Goal: Information Seeking & Learning: Learn about a topic

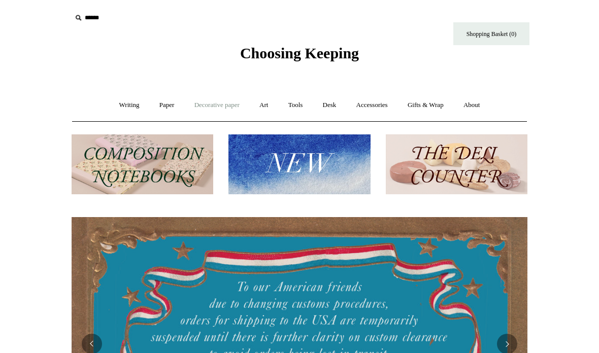
click at [208, 110] on link "Decorative paper +" at bounding box center [216, 105] width 63 height 27
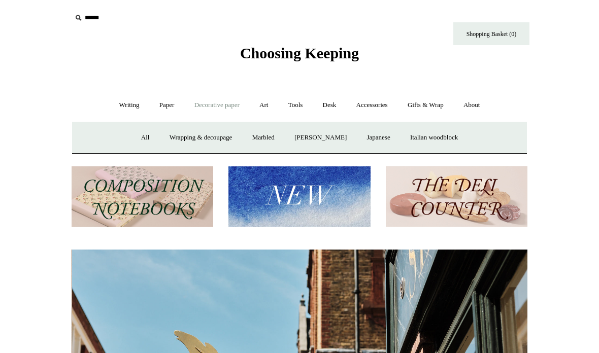
scroll to position [0, 456]
click at [375, 110] on link "Accessories +" at bounding box center [372, 105] width 50 height 27
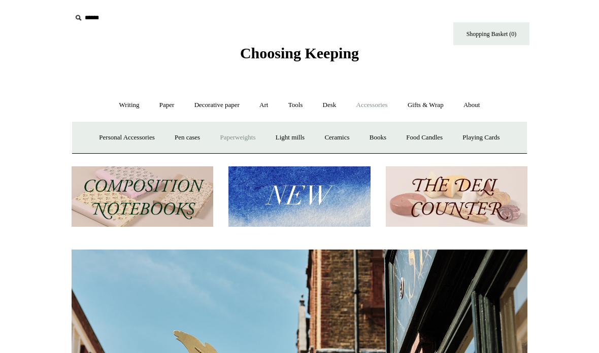
click at [235, 144] on link "Paperweights +" at bounding box center [238, 137] width 54 height 27
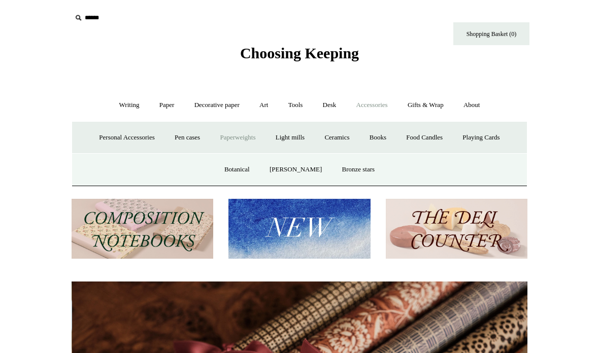
scroll to position [0, 912]
click at [238, 137] on link "Paperweights -" at bounding box center [238, 137] width 54 height 27
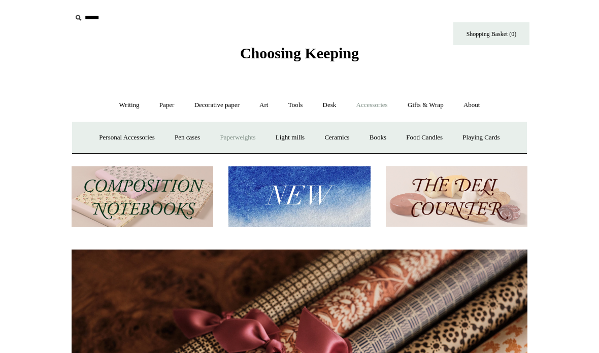
click at [218, 128] on link "Paperweights +" at bounding box center [238, 137] width 54 height 27
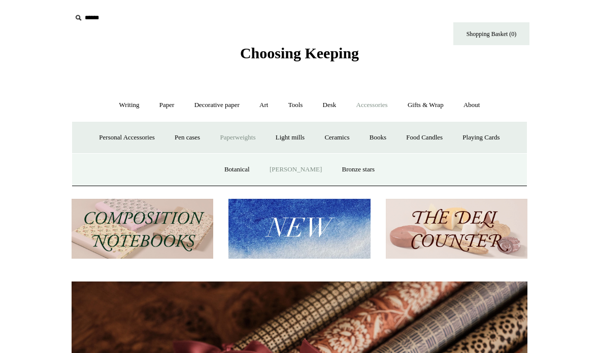
click at [303, 166] on link "[PERSON_NAME]" at bounding box center [296, 169] width 71 height 27
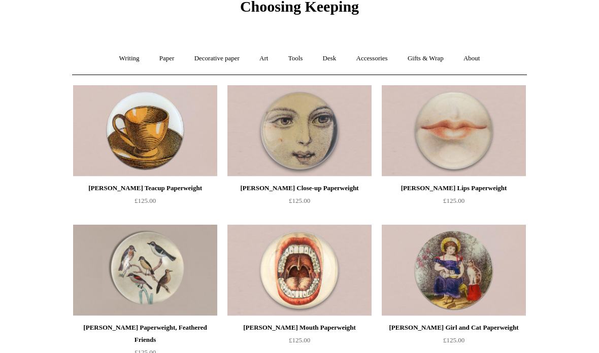
scroll to position [47, 0]
click at [298, 67] on link "Tools +" at bounding box center [295, 58] width 33 height 27
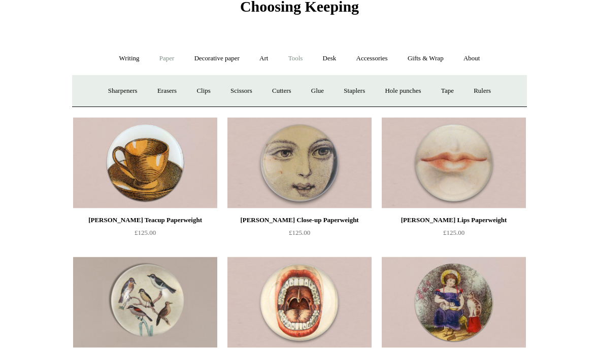
click at [155, 54] on link "Paper +" at bounding box center [167, 58] width 34 height 27
click at [204, 98] on link "📆 Dated Diaries 📆" at bounding box center [220, 91] width 74 height 27
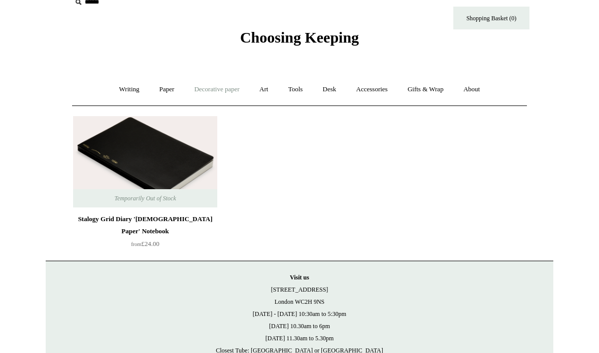
scroll to position [16, 0]
click at [193, 93] on link "Decorative paper +" at bounding box center [216, 89] width 63 height 27
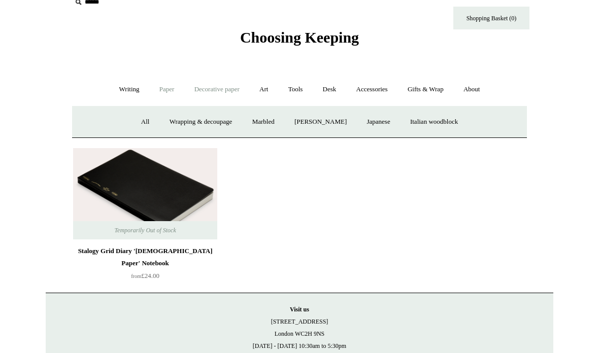
click at [152, 96] on link "Paper +" at bounding box center [167, 89] width 34 height 27
click at [407, 131] on link "Writing paper and envelopes +" at bounding box center [418, 122] width 94 height 27
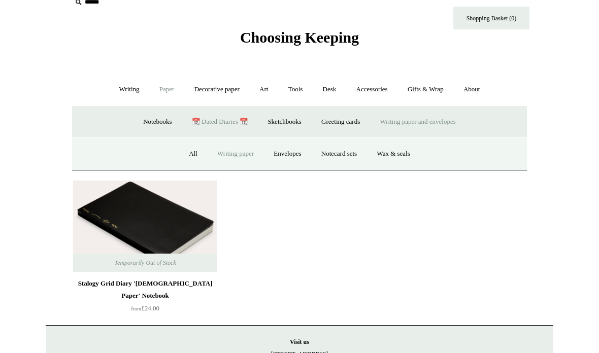
click at [245, 146] on link "Writing paper" at bounding box center [235, 154] width 55 height 27
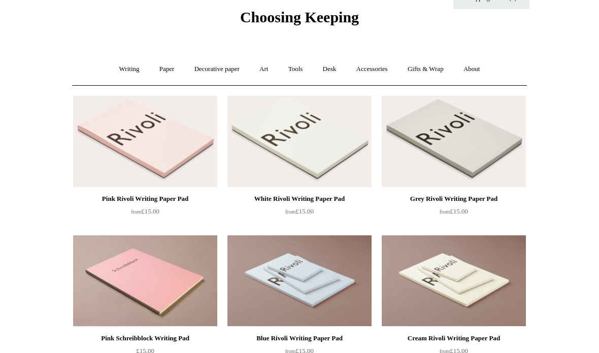
scroll to position [13, 0]
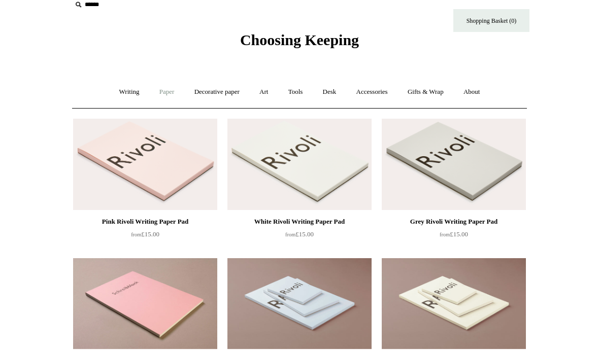
click at [153, 94] on link "Paper +" at bounding box center [167, 92] width 34 height 27
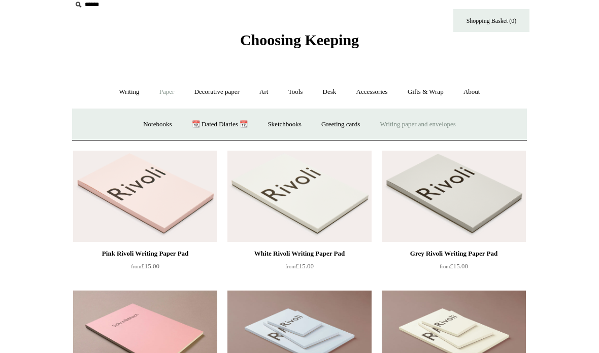
click at [406, 129] on link "Writing paper and envelopes +" at bounding box center [418, 124] width 94 height 27
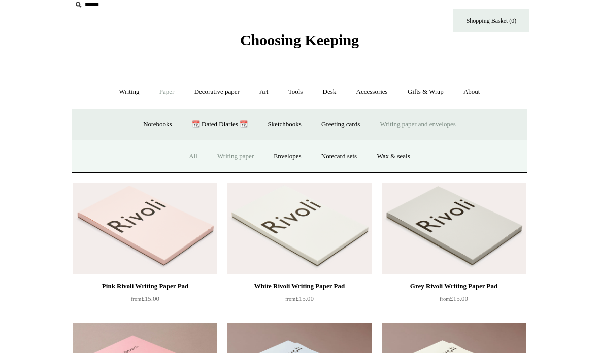
click at [190, 154] on link "All" at bounding box center [193, 156] width 27 height 27
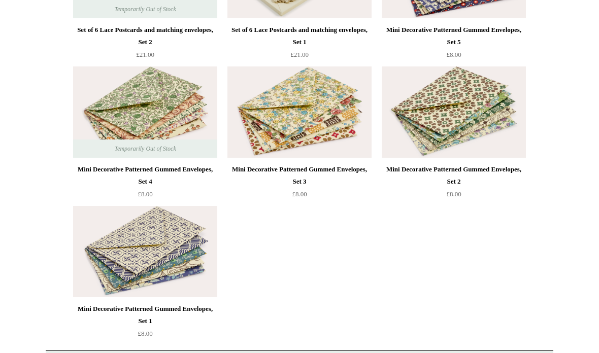
scroll to position [2021, 0]
click at [105, 221] on img at bounding box center [145, 251] width 144 height 91
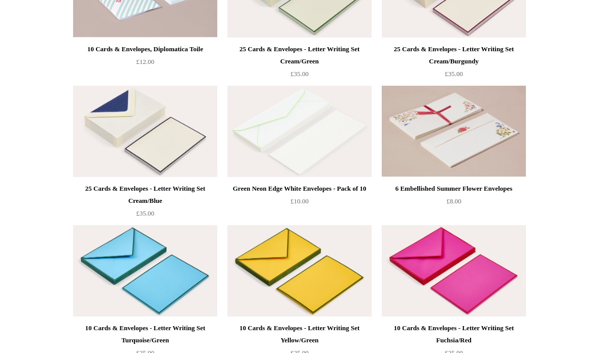
scroll to position [1034, 0]
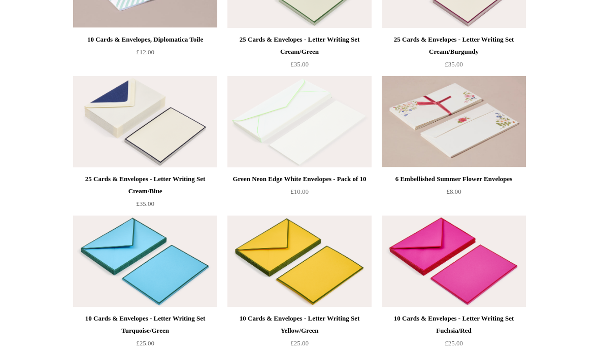
click at [84, 135] on img at bounding box center [145, 121] width 144 height 91
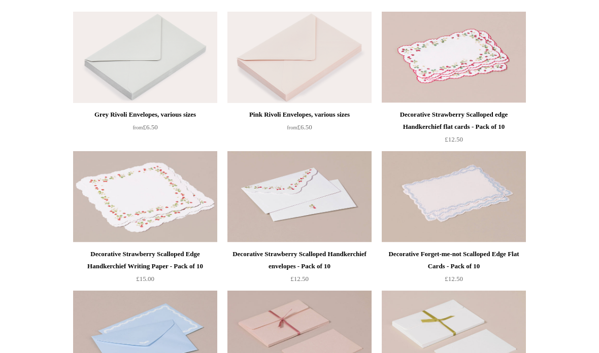
scroll to position [411, 0]
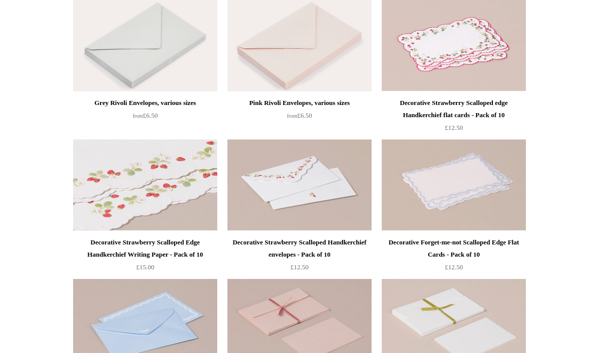
click at [93, 161] on img at bounding box center [145, 185] width 144 height 91
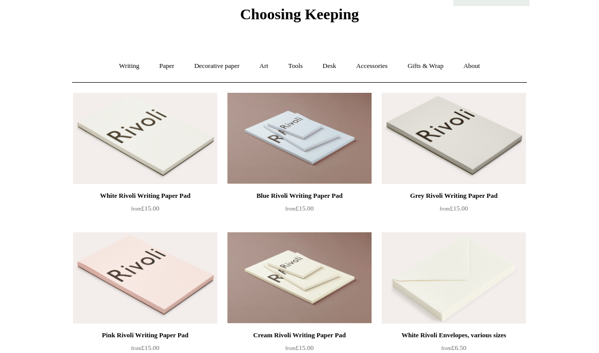
scroll to position [0, 0]
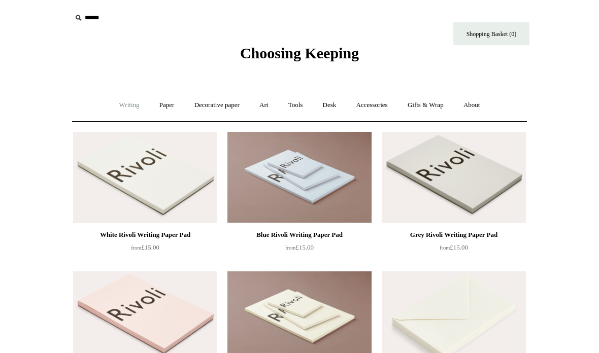
click at [127, 103] on link "Writing +" at bounding box center [129, 105] width 39 height 27
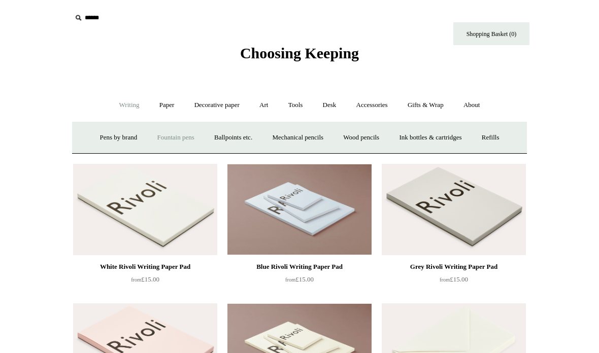
click at [159, 139] on link "Fountain pens +" at bounding box center [175, 137] width 55 height 27
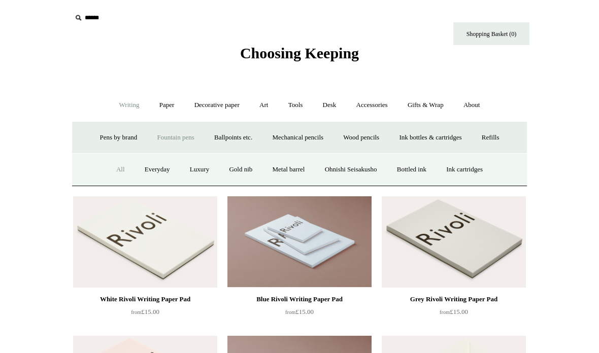
click at [107, 170] on link "All" at bounding box center [120, 169] width 27 height 27
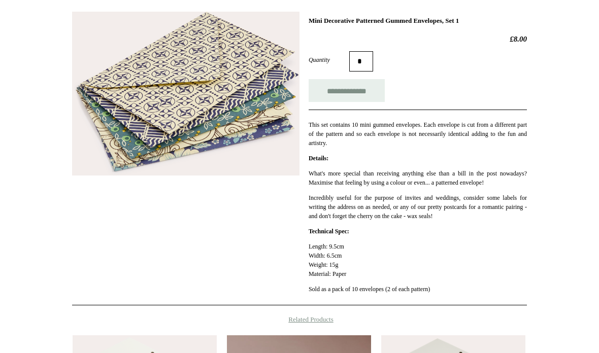
scroll to position [147, 0]
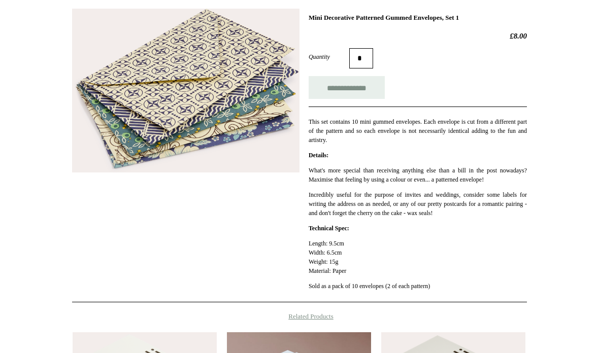
click at [104, 111] on img at bounding box center [186, 91] width 228 height 165
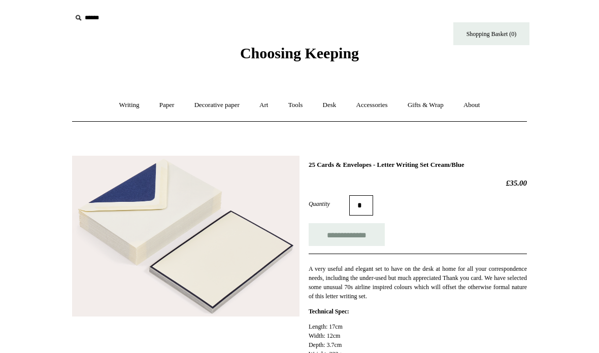
scroll to position [4, 0]
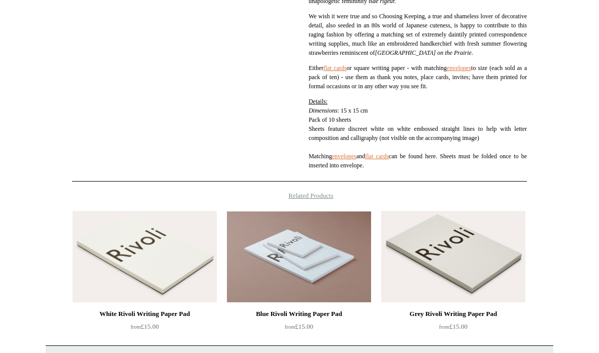
scroll to position [406, 0]
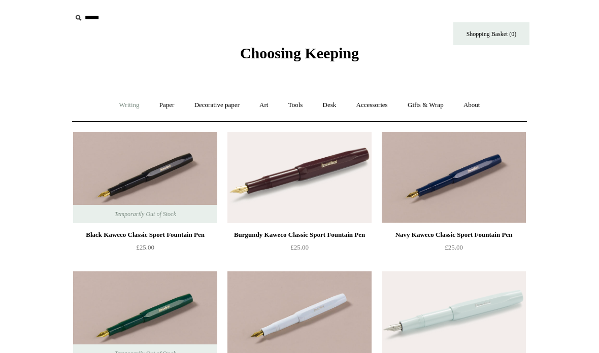
click at [115, 110] on link "Writing +" at bounding box center [129, 105] width 39 height 27
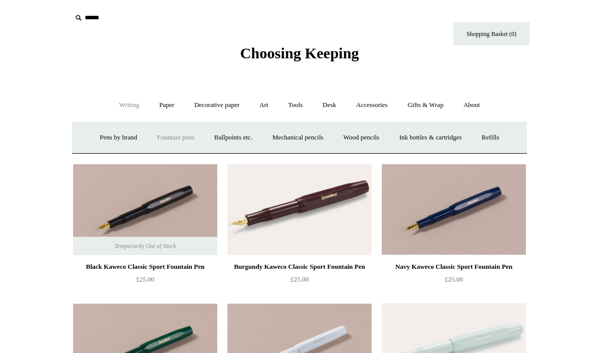
scroll to position [1, 0]
click at [362, 135] on link "Wood pencils +" at bounding box center [361, 137] width 54 height 27
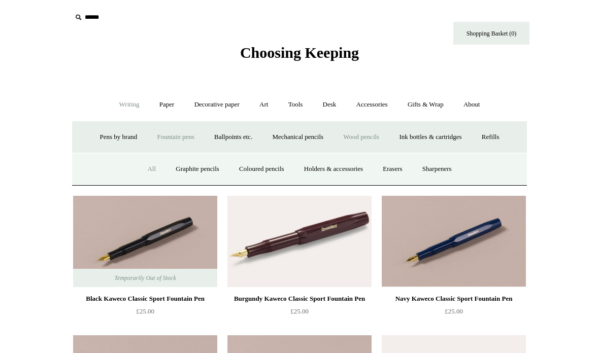
click at [138, 172] on link "All" at bounding box center [151, 169] width 27 height 27
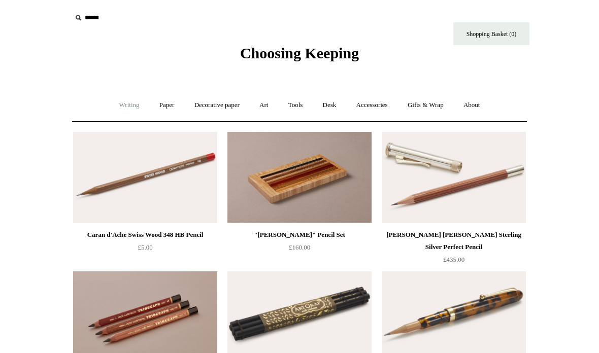
click at [132, 107] on link "Writing +" at bounding box center [129, 105] width 39 height 27
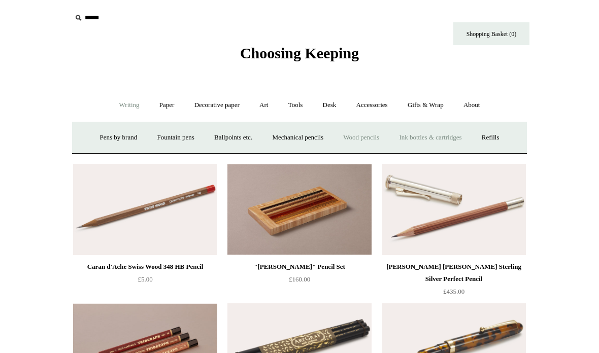
click at [431, 141] on link "Ink bottles & cartridges +" at bounding box center [430, 137] width 81 height 27
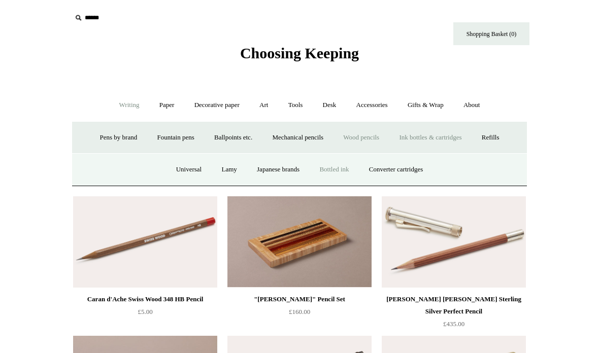
click at [331, 173] on link "Bottled ink" at bounding box center [334, 169] width 48 height 27
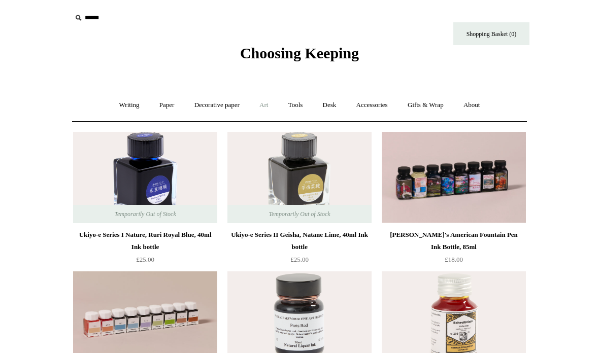
click at [267, 111] on link "Art +" at bounding box center [263, 105] width 27 height 27
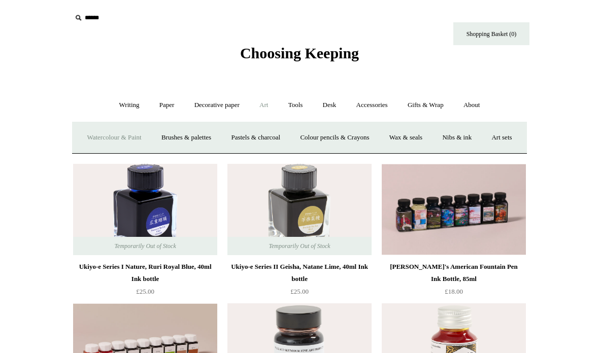
click at [132, 138] on link "Watercolour & Paint" at bounding box center [114, 137] width 73 height 27
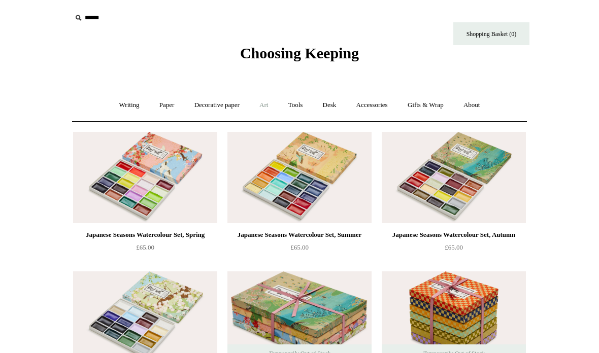
click at [267, 106] on link "Art +" at bounding box center [263, 105] width 27 height 27
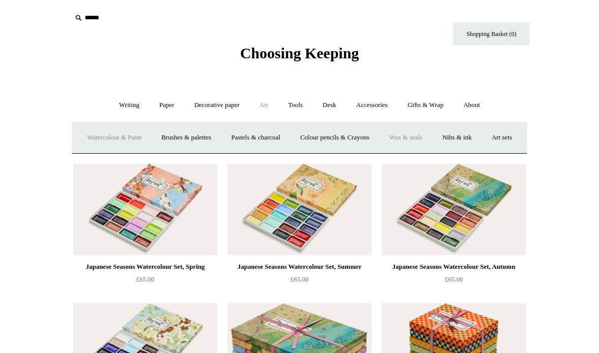
click at [428, 139] on link "Wax & seals" at bounding box center [405, 137] width 51 height 27
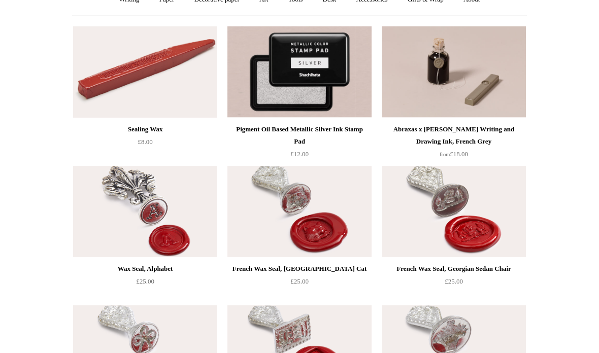
scroll to position [102, 0]
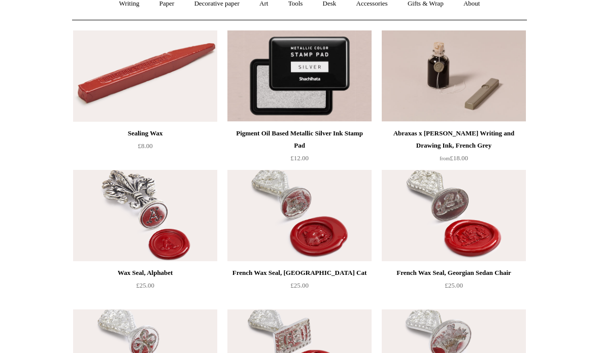
click at [260, 104] on img at bounding box center [300, 75] width 144 height 91
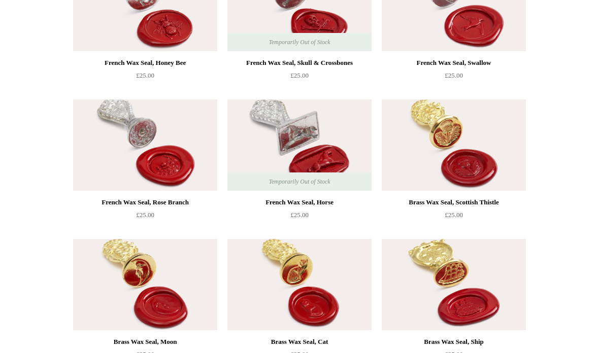
scroll to position [611, 0]
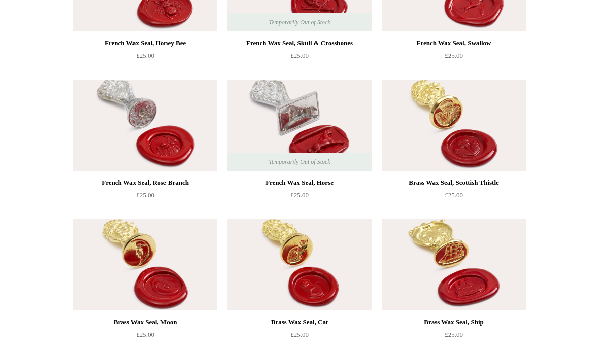
click at [276, 254] on img at bounding box center [300, 264] width 144 height 91
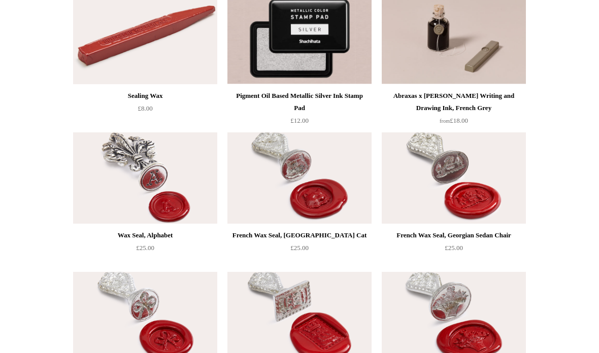
scroll to position [140, 0]
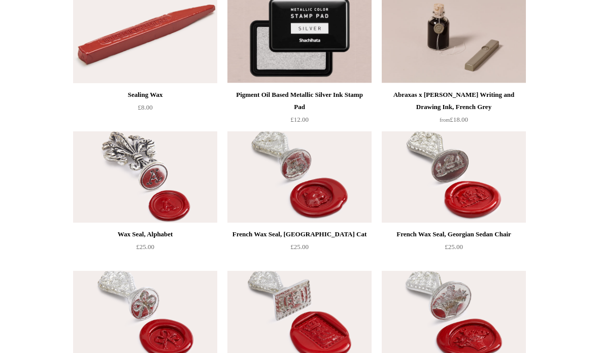
click at [336, 183] on img at bounding box center [300, 177] width 144 height 91
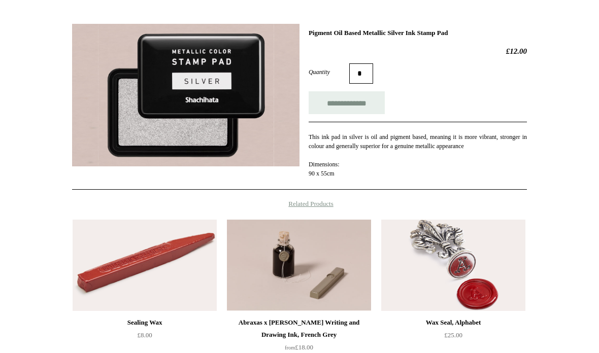
scroll to position [133, 0]
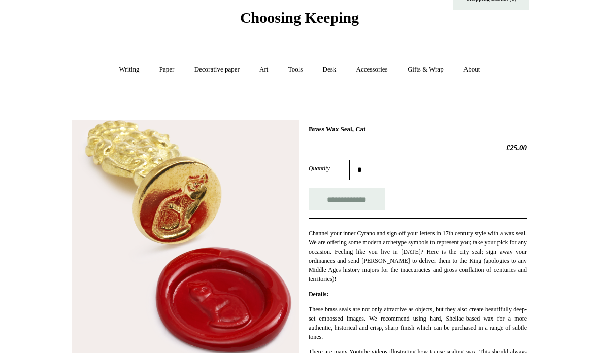
scroll to position [36, 0]
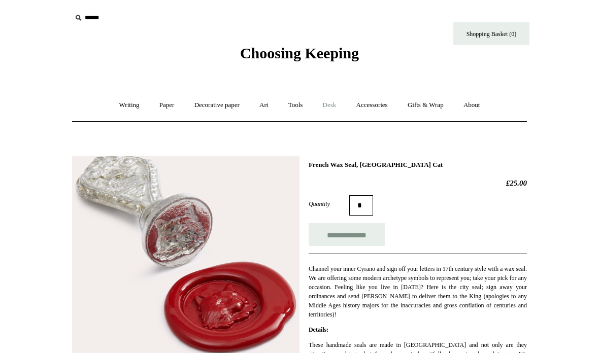
click at [335, 108] on link "Desk +" at bounding box center [330, 105] width 32 height 27
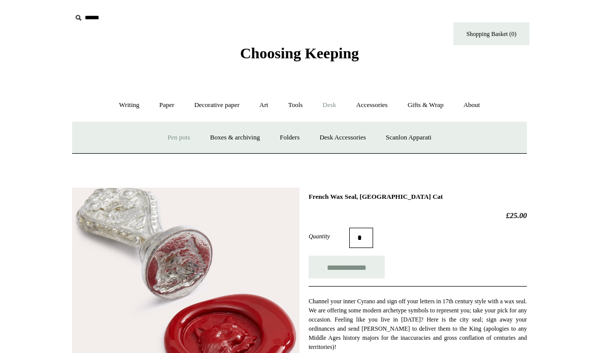
click at [179, 140] on link "Pen pots" at bounding box center [178, 137] width 41 height 27
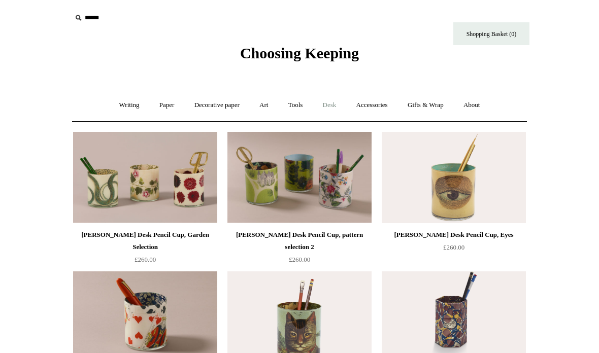
click at [327, 101] on link "Desk +" at bounding box center [330, 105] width 32 height 27
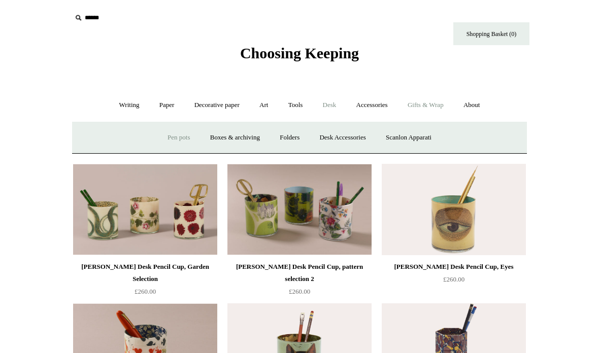
click at [435, 109] on link "Gifts & Wrap +" at bounding box center [426, 105] width 54 height 27
click at [369, 139] on link "Tape" at bounding box center [368, 137] width 31 height 27
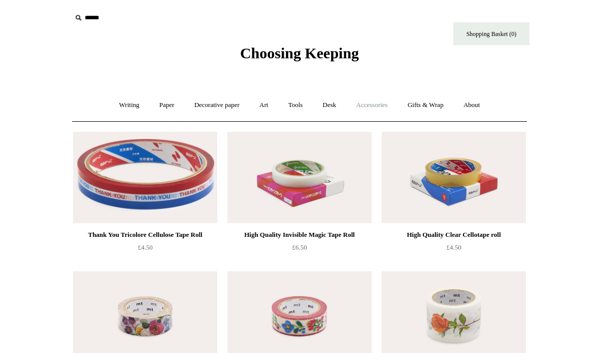
click at [369, 112] on link "Accessories +" at bounding box center [372, 105] width 50 height 27
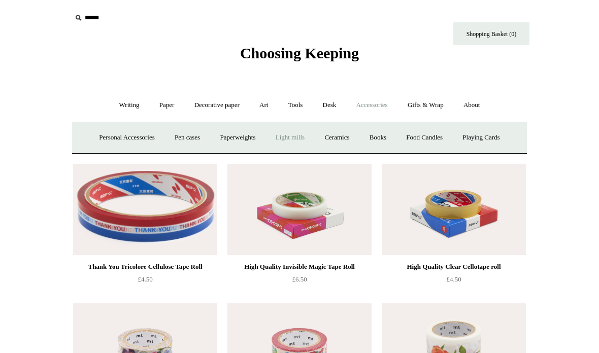
click at [282, 137] on link "Light mills" at bounding box center [290, 137] width 47 height 27
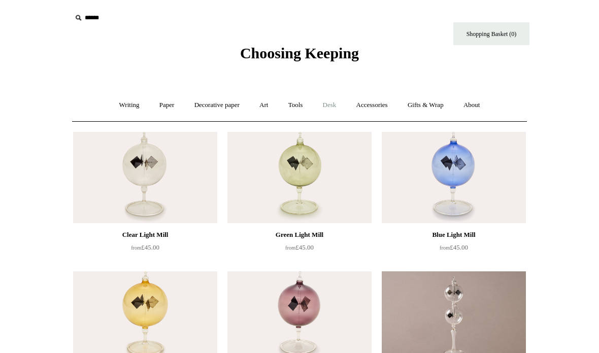
click at [329, 105] on link "Desk +" at bounding box center [330, 105] width 32 height 27
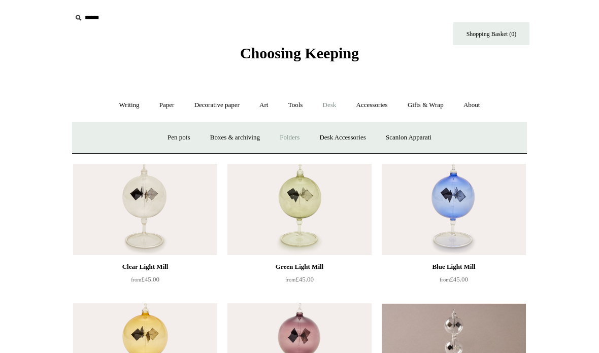
click at [286, 141] on link "Folders" at bounding box center [290, 137] width 38 height 27
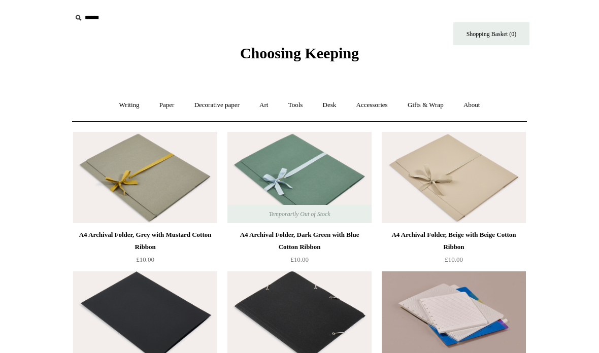
scroll to position [19, 0]
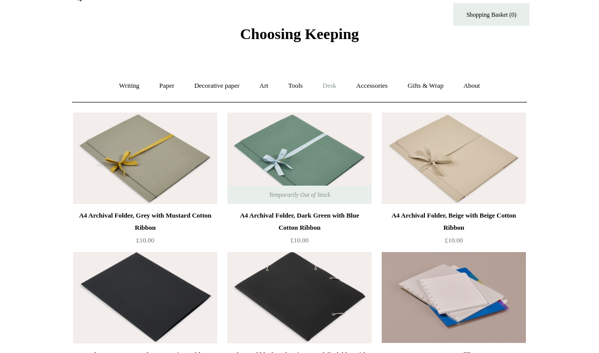
click at [344, 87] on link "Desk +" at bounding box center [330, 86] width 32 height 27
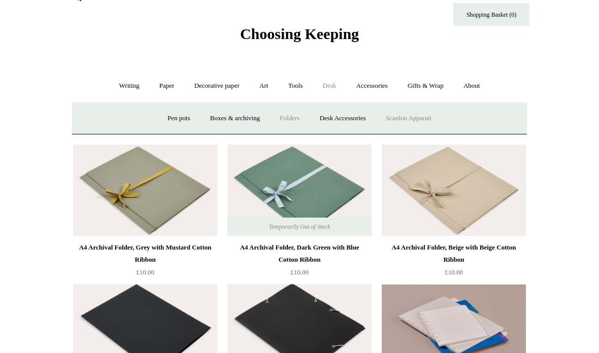
click at [407, 121] on link "Scanlon Apparati" at bounding box center [409, 118] width 64 height 27
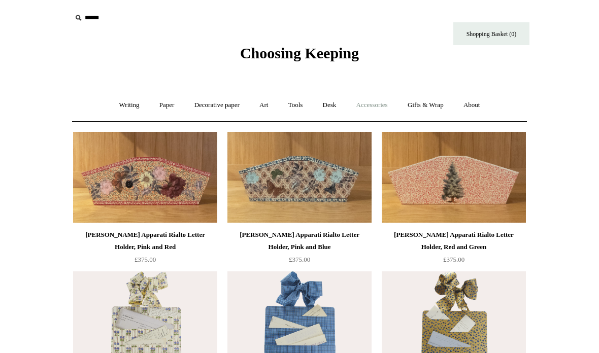
click at [379, 111] on link "Accessories +" at bounding box center [372, 105] width 50 height 27
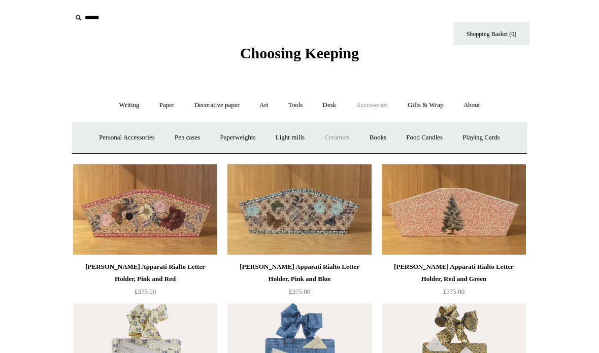
click at [348, 138] on link "Ceramics +" at bounding box center [336, 137] width 43 height 27
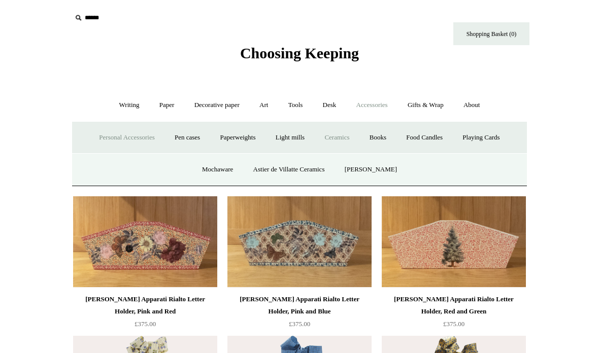
click at [106, 138] on link "Personal Accessories +" at bounding box center [127, 137] width 74 height 27
click at [406, 172] on link "Desk Friends" at bounding box center [394, 169] width 53 height 27
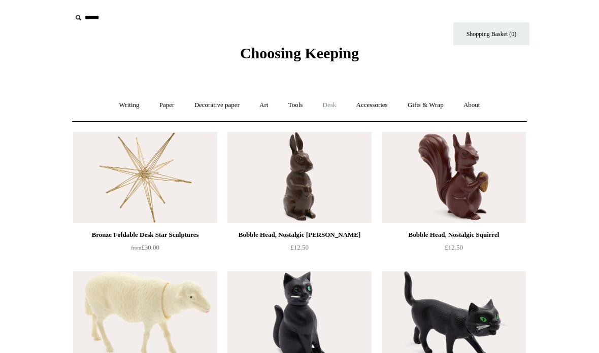
click at [335, 107] on link "Desk +" at bounding box center [330, 105] width 32 height 27
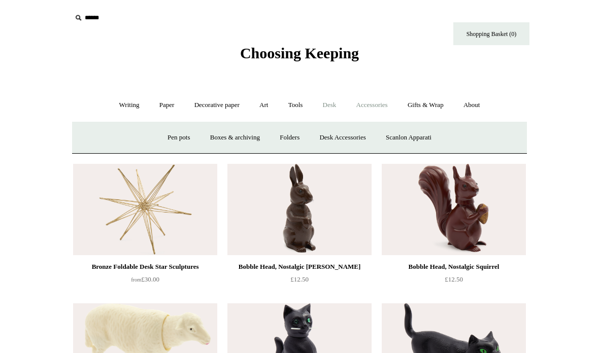
click at [380, 109] on link "Accessories +" at bounding box center [372, 105] width 50 height 27
click at [383, 135] on link "Books" at bounding box center [378, 137] width 35 height 27
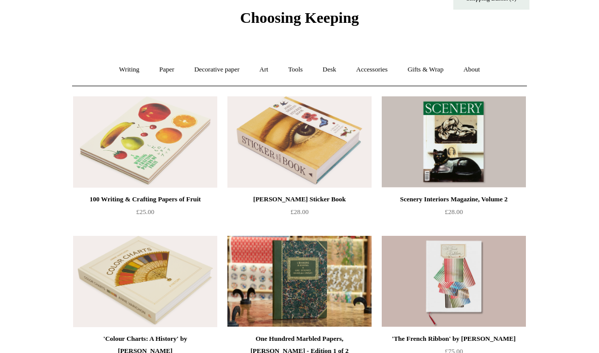
scroll to position [36, 0]
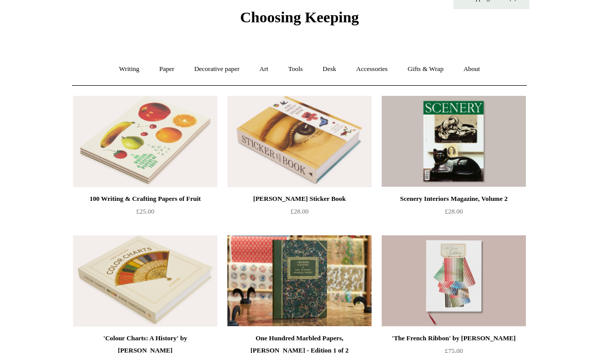
click at [175, 151] on img at bounding box center [145, 141] width 144 height 91
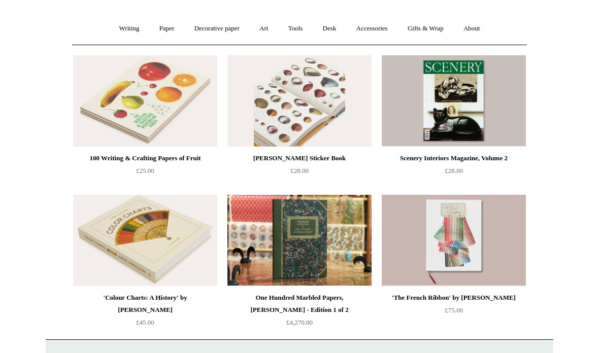
click at [342, 130] on img at bounding box center [300, 100] width 144 height 91
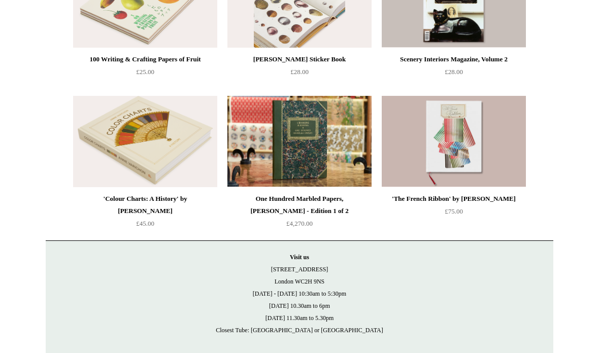
scroll to position [181, 0]
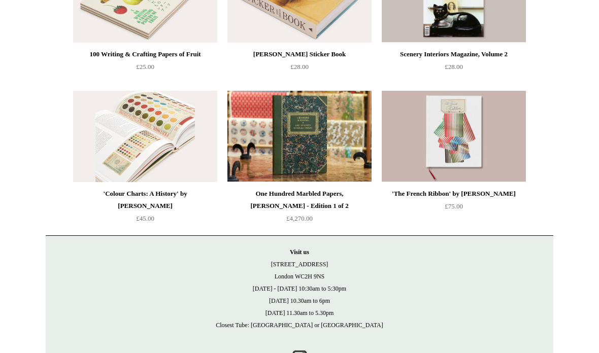
click at [89, 124] on img at bounding box center [145, 136] width 144 height 91
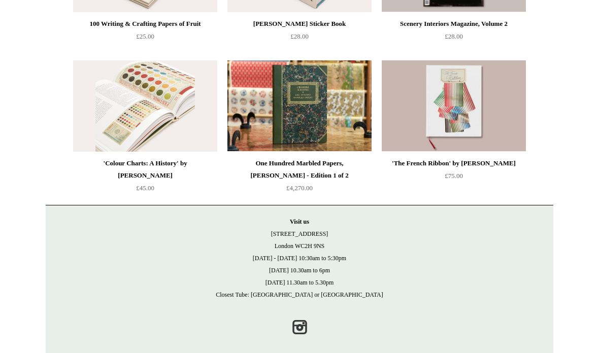
scroll to position [198, 0]
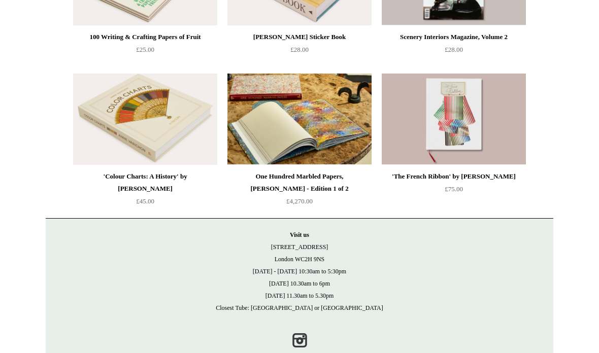
click at [348, 136] on img at bounding box center [300, 119] width 144 height 91
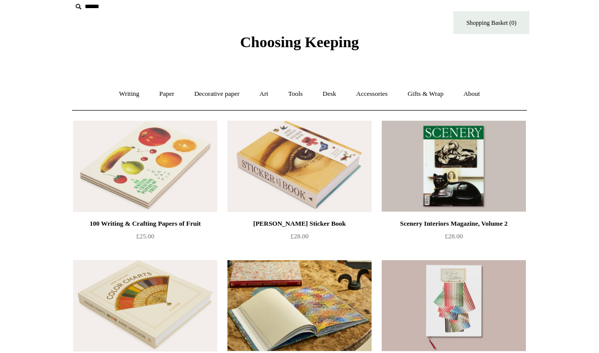
scroll to position [0, 0]
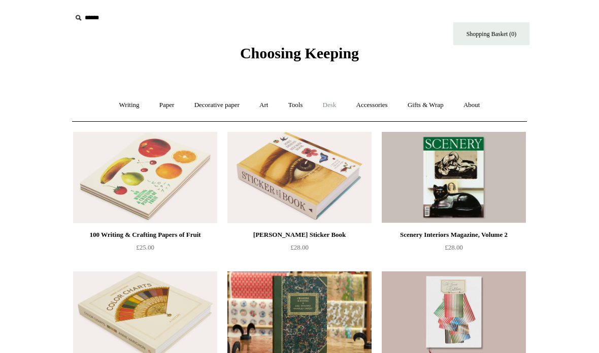
click at [329, 109] on link "Desk +" at bounding box center [330, 105] width 32 height 27
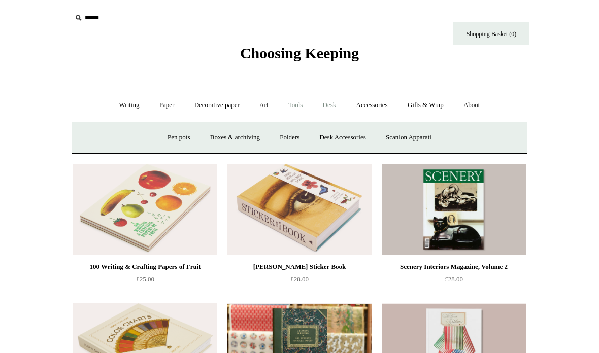
click at [302, 103] on link "Tools +" at bounding box center [295, 105] width 33 height 27
click at [479, 97] on link "About +" at bounding box center [472, 105] width 35 height 27
click at [185, 136] on link "About us" at bounding box center [193, 137] width 42 height 27
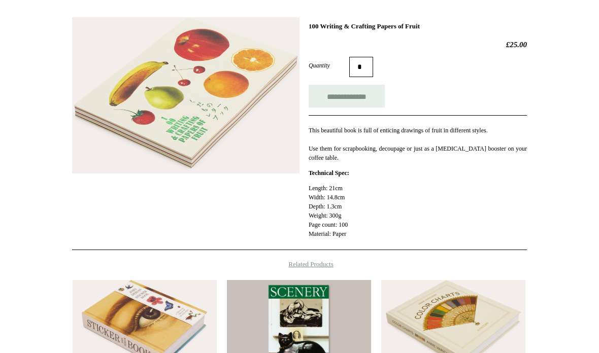
scroll to position [140, 0]
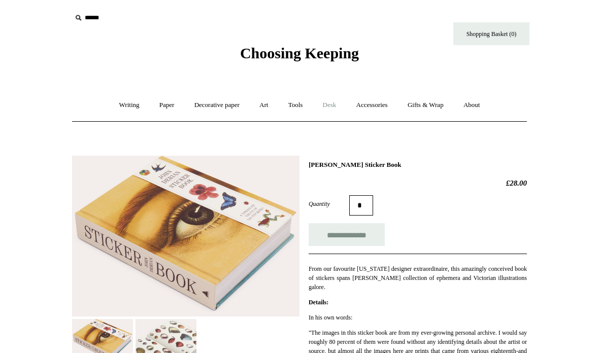
click at [324, 111] on link "Desk +" at bounding box center [330, 105] width 32 height 27
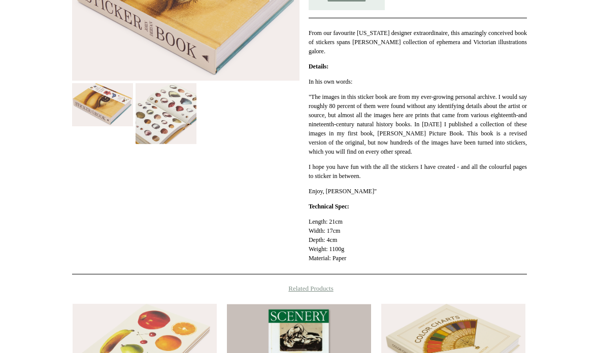
scroll to position [267, 0]
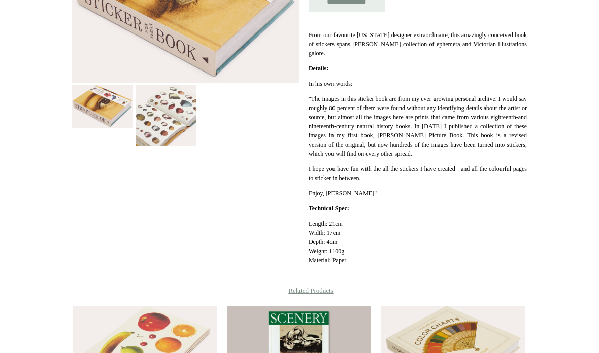
click at [161, 135] on img at bounding box center [166, 115] width 61 height 61
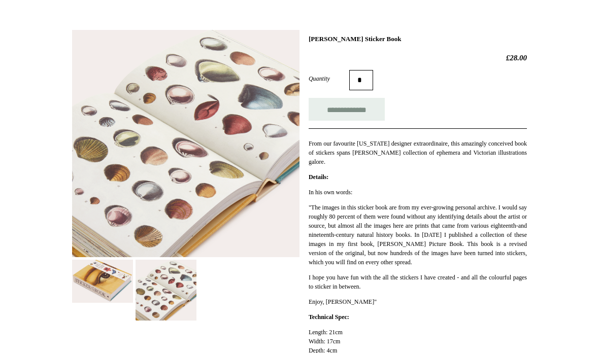
scroll to position [157, 0]
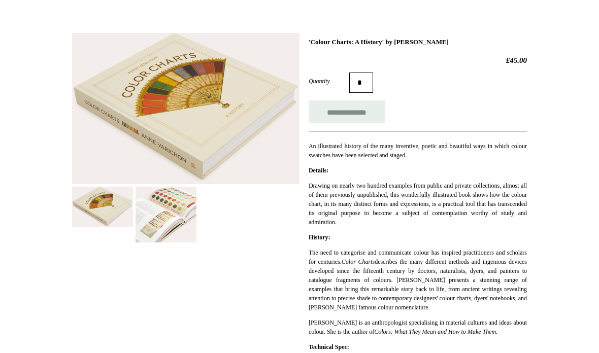
scroll to position [123, 0]
click at [173, 212] on img at bounding box center [166, 215] width 61 height 56
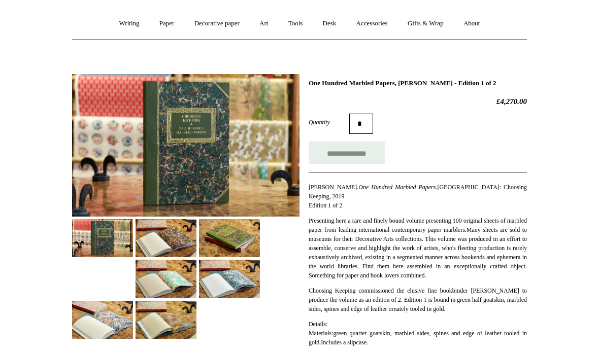
scroll to position [80, 0]
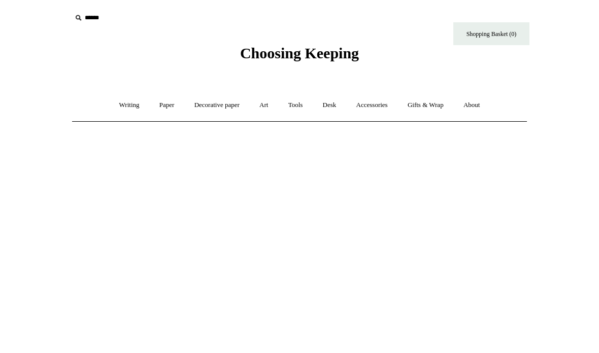
click at [262, 53] on span "Choosing Keeping" at bounding box center [299, 53] width 119 height 17
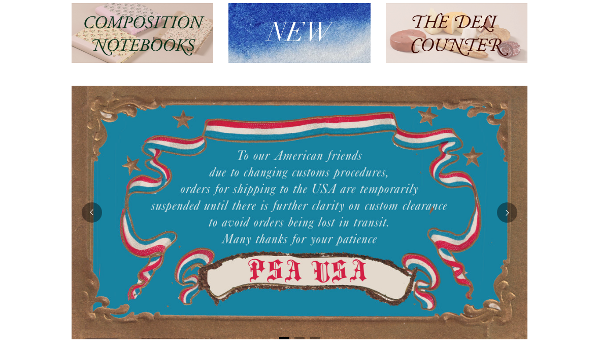
scroll to position [132, 0]
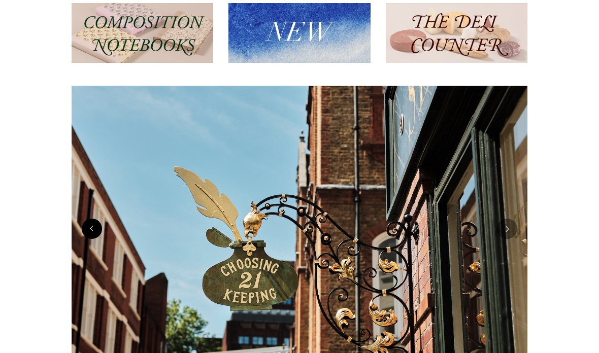
click at [94, 227] on button "Previous" at bounding box center [92, 229] width 20 height 20
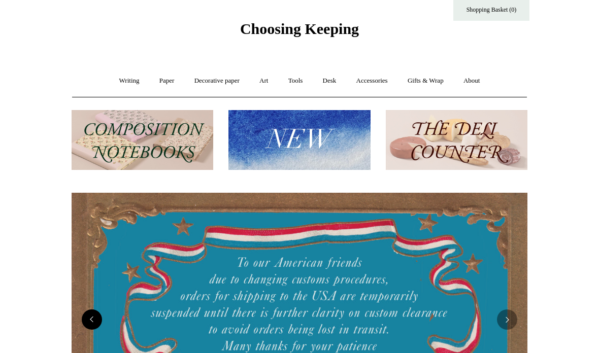
scroll to position [0, 0]
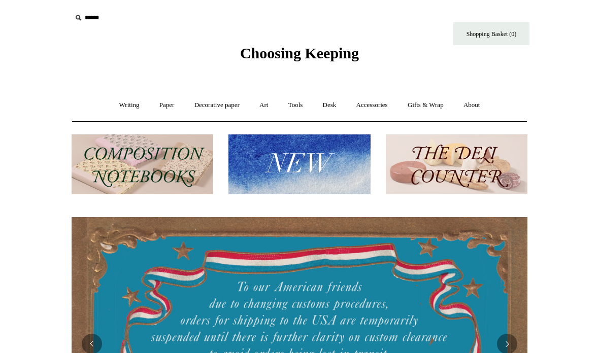
click at [292, 138] on img at bounding box center [300, 165] width 142 height 60
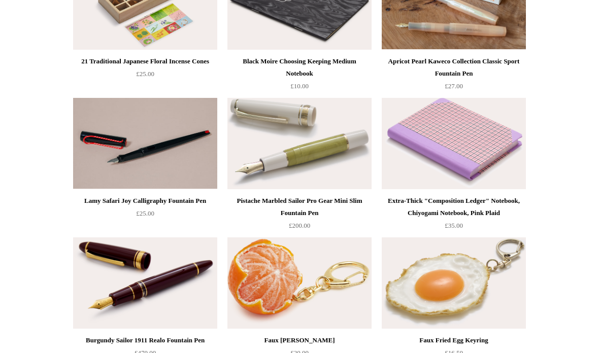
scroll to position [174, 0]
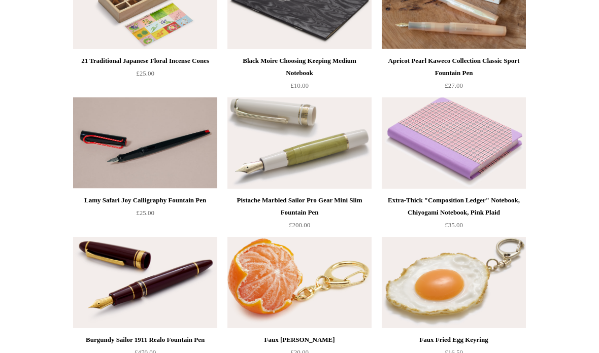
click at [414, 204] on div "Extra-Thick "Composition Ledger" Notebook, Chiyogami Notebook, Pink Plaid" at bounding box center [453, 207] width 139 height 24
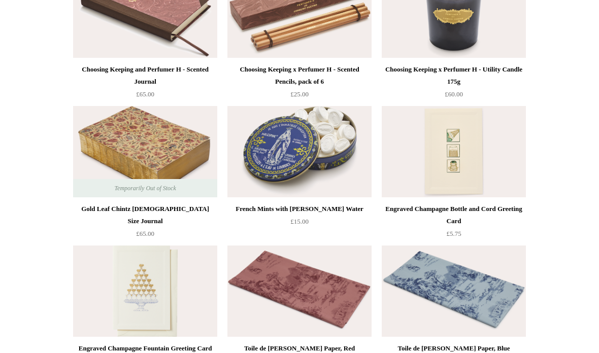
scroll to position [1283, 0]
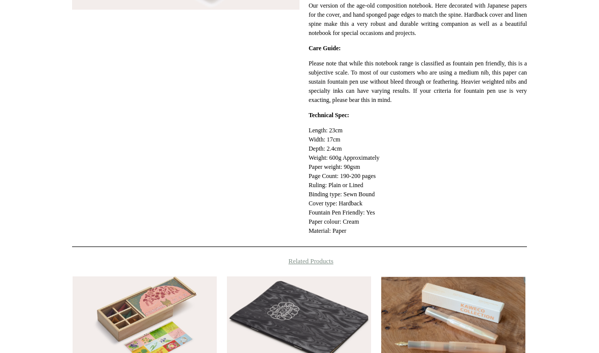
scroll to position [295, 0]
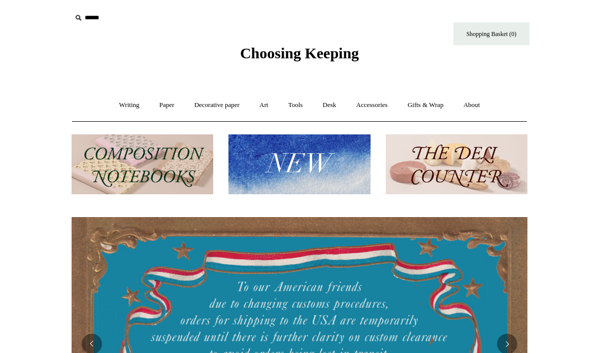
scroll to position [32, 0]
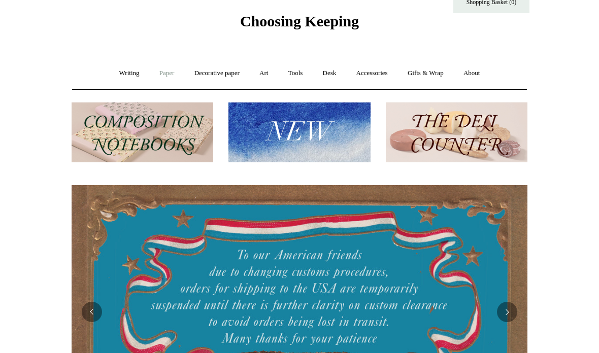
click at [165, 71] on link "Paper +" at bounding box center [167, 73] width 34 height 27
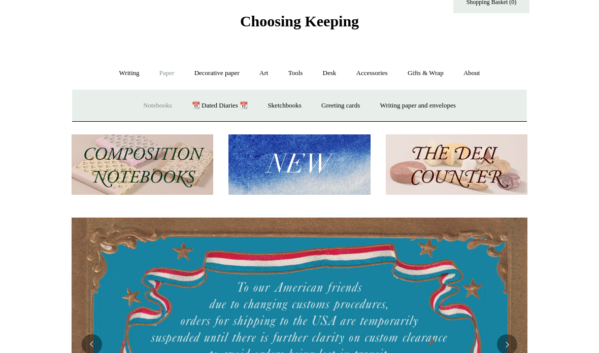
click at [135, 111] on link "Notebooks +" at bounding box center [157, 105] width 47 height 27
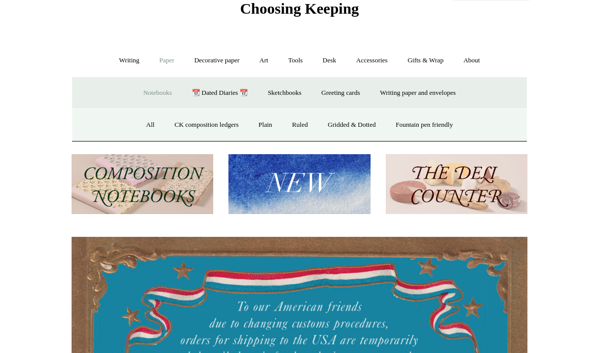
scroll to position [55, 0]
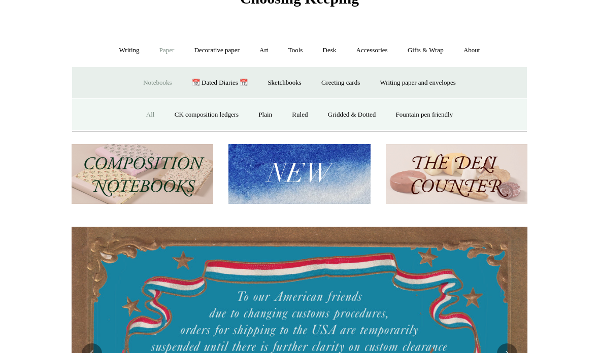
click at [140, 112] on link "All" at bounding box center [150, 115] width 27 height 27
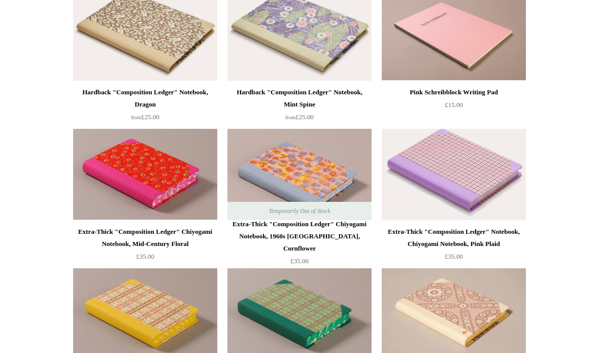
scroll to position [562, 0]
click at [331, 234] on div "Extra-Thick "Composition Ledger" Chiyogami Notebook, 1960s [GEOGRAPHIC_DATA], C…" at bounding box center [299, 236] width 139 height 37
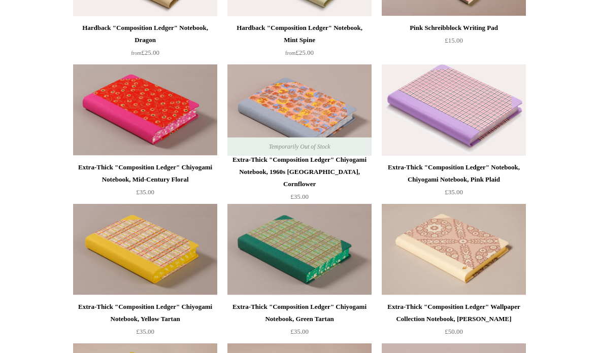
scroll to position [623, 0]
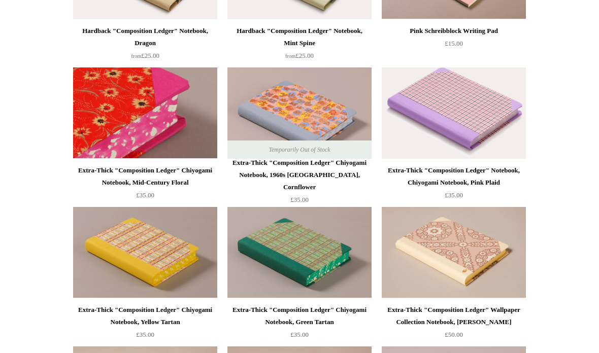
click at [163, 121] on img at bounding box center [145, 113] width 144 height 91
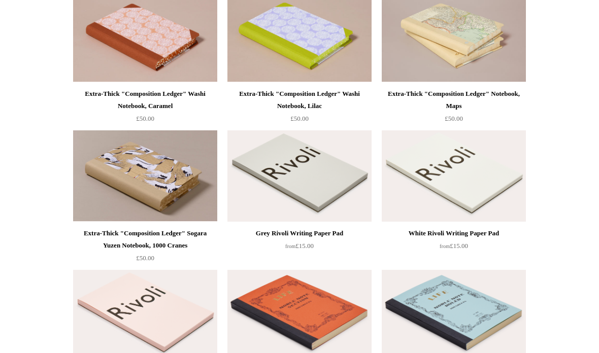
scroll to position [1124, 0]
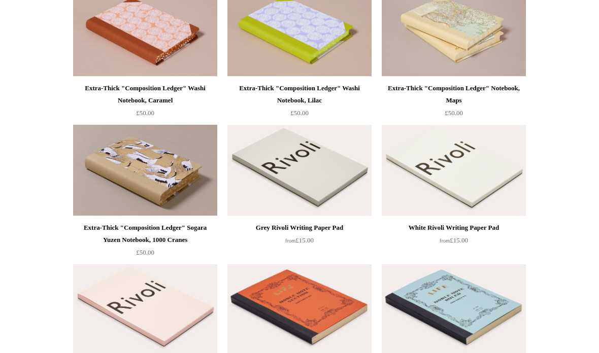
click at [178, 236] on div "Extra-Thick "Composition Ledger" Sogara Yuzen Notebook, 1000 Cranes" at bounding box center [145, 234] width 139 height 24
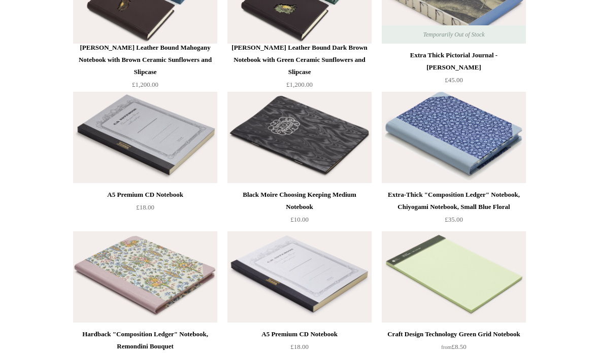
scroll to position [3976, 0]
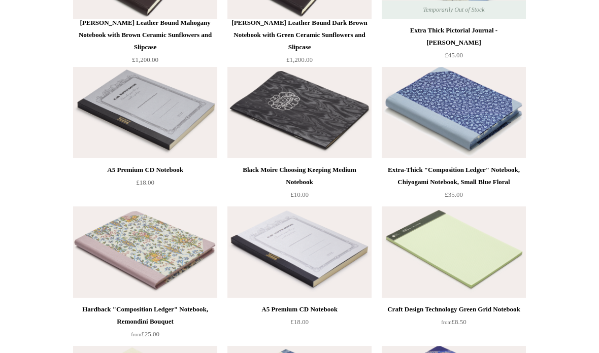
click at [498, 176] on div "Extra-Thick "Composition Ledger" Notebook, Chiyogami Notebook, Small Blue Floral" at bounding box center [453, 176] width 139 height 24
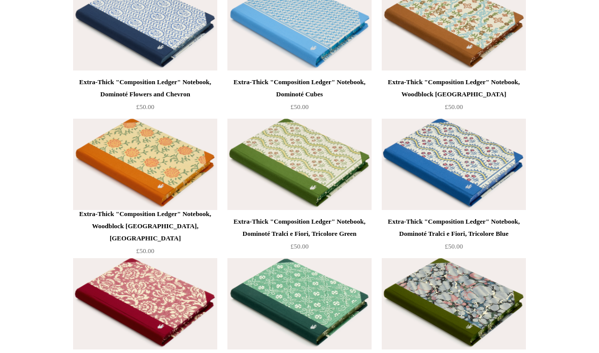
scroll to position [5879, 0]
click at [185, 239] on div "Extra-Thick "Composition Ledger" Notebook, Woodblock Sicily, Orange" at bounding box center [145, 226] width 139 height 37
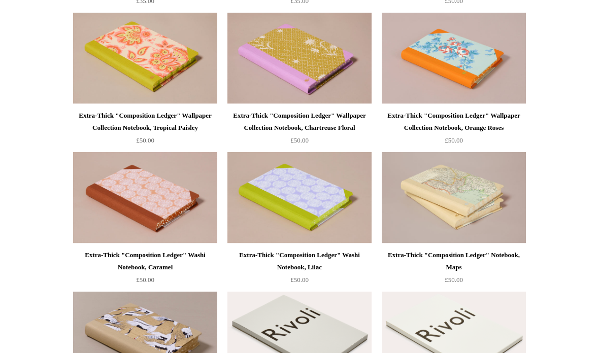
scroll to position [0, 0]
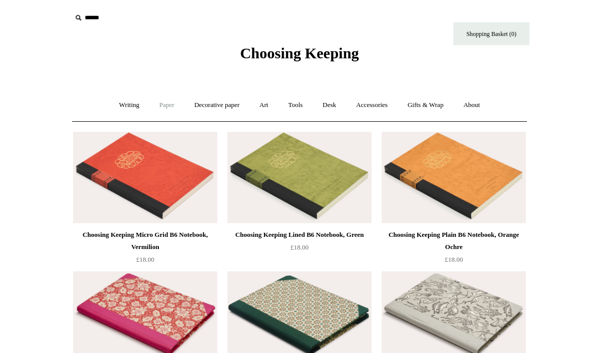
click at [168, 104] on link "Paper +" at bounding box center [167, 105] width 34 height 27
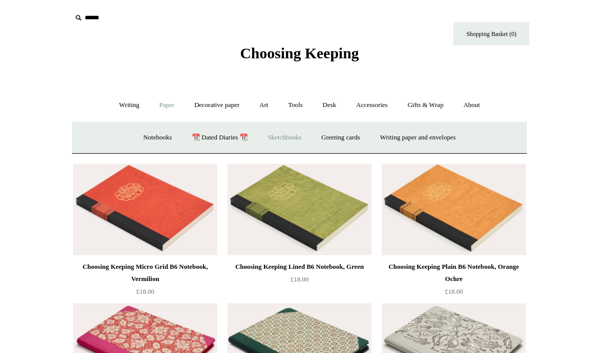
click at [285, 139] on link "Sketchbooks +" at bounding box center [285, 137] width 52 height 27
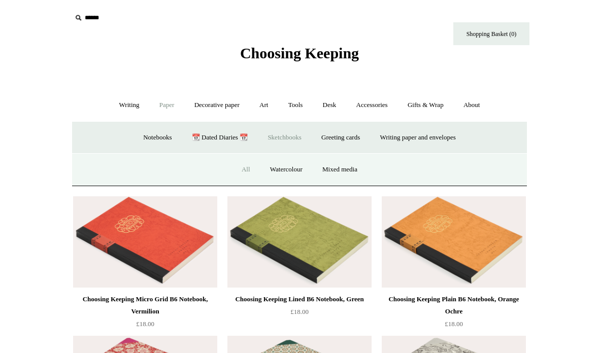
click at [233, 170] on link "All" at bounding box center [246, 169] width 27 height 27
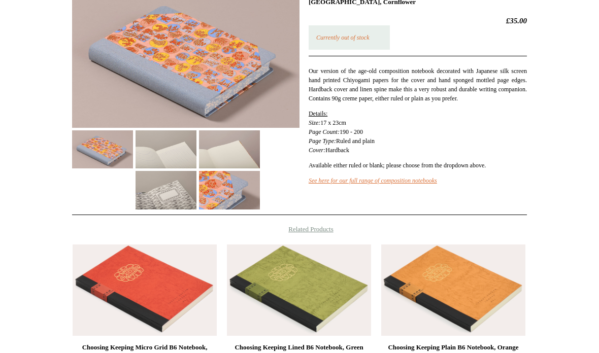
scroll to position [171, 0]
click at [176, 156] on img at bounding box center [166, 150] width 61 height 38
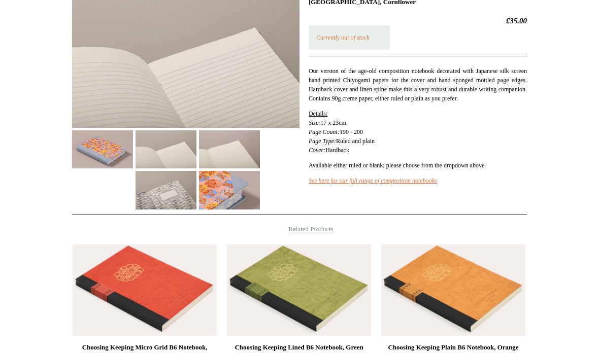
scroll to position [175, 0]
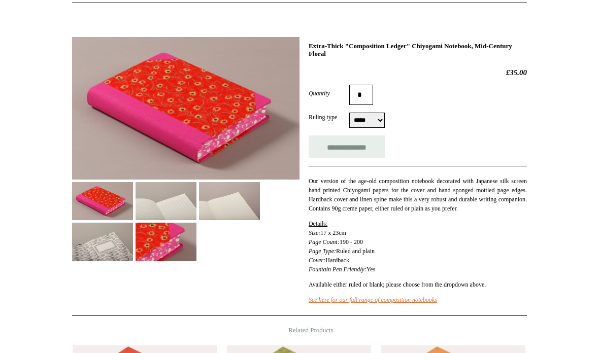
scroll to position [118, 0]
click at [377, 123] on select "***** *****" at bounding box center [367, 120] width 36 height 15
select select "*****"
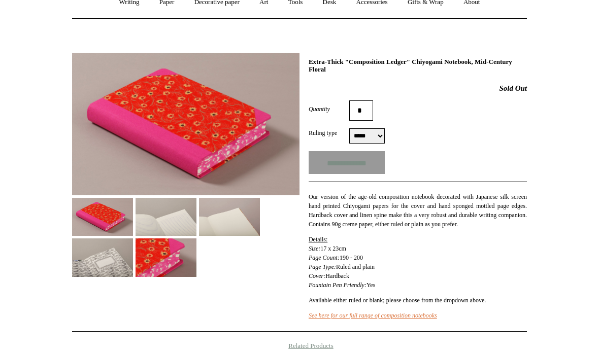
scroll to position [100, 0]
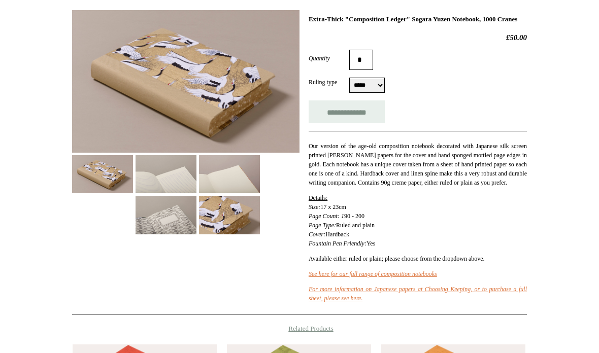
scroll to position [155, 0]
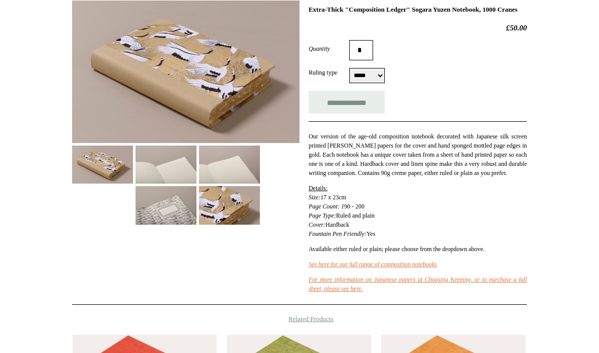
click at [188, 216] on img at bounding box center [166, 205] width 61 height 38
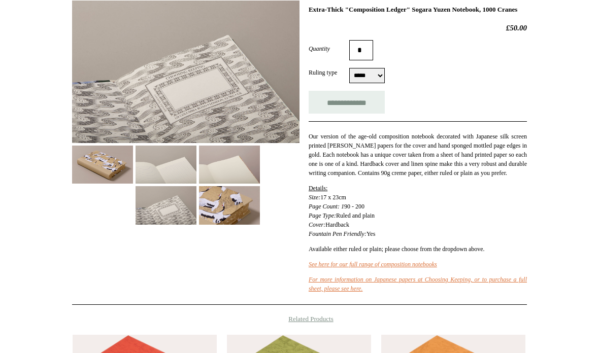
click at [230, 202] on img at bounding box center [229, 205] width 61 height 38
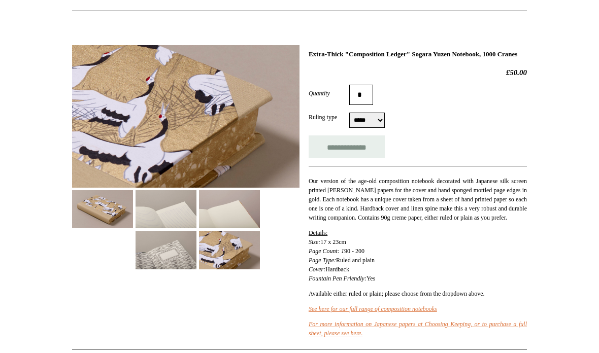
scroll to position [97, 0]
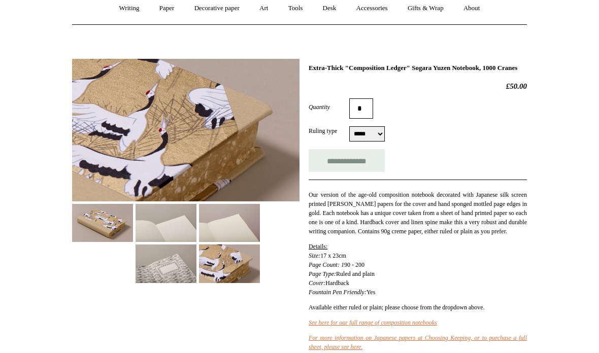
click at [233, 231] on img at bounding box center [229, 223] width 61 height 38
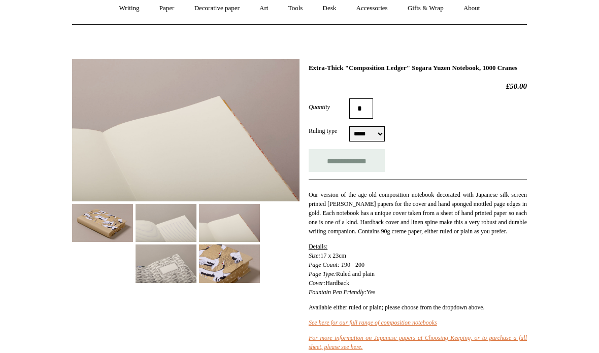
click at [176, 215] on img at bounding box center [166, 223] width 61 height 38
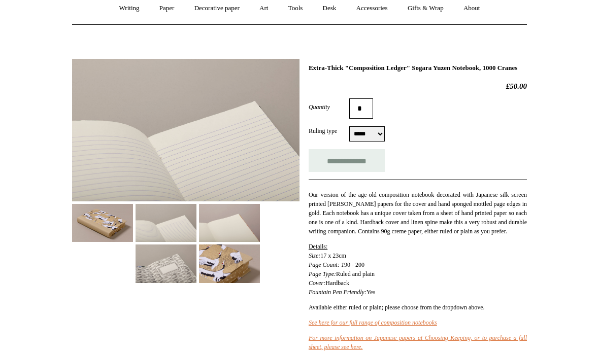
click at [112, 230] on img at bounding box center [102, 223] width 61 height 38
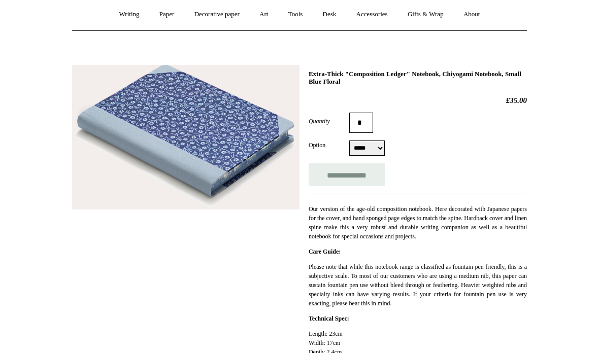
scroll to position [101, 0]
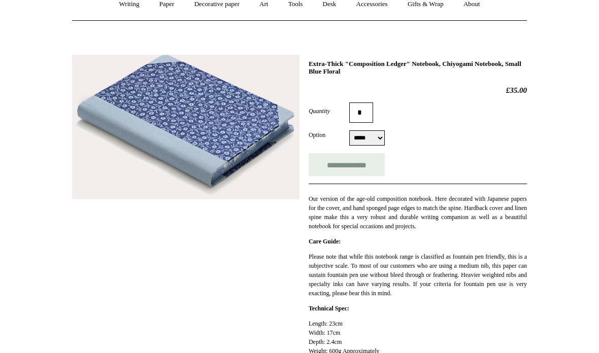
click at [369, 131] on select "***** *****" at bounding box center [367, 138] width 36 height 15
select select "*****"
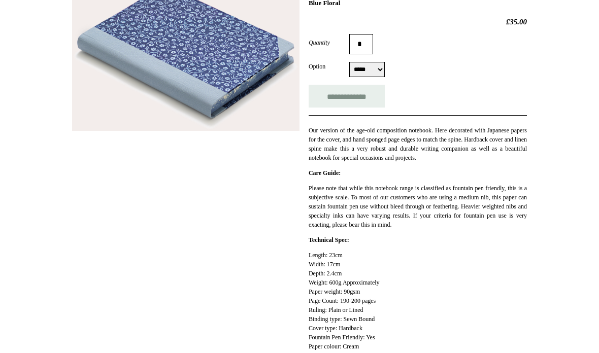
scroll to position [162, 0]
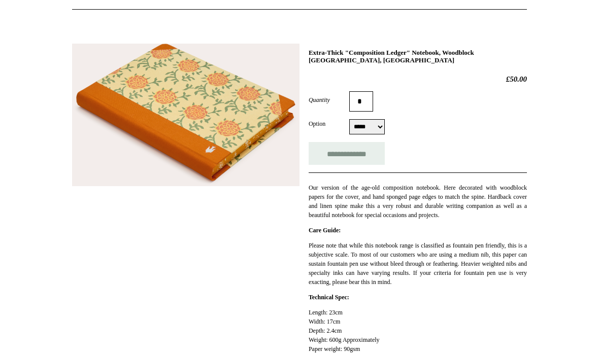
scroll to position [112, 0]
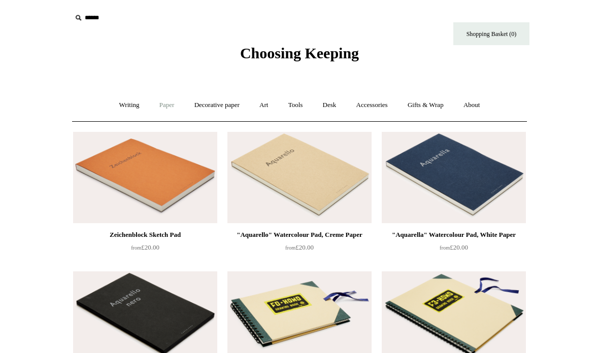
click at [166, 105] on link "Paper +" at bounding box center [167, 105] width 34 height 27
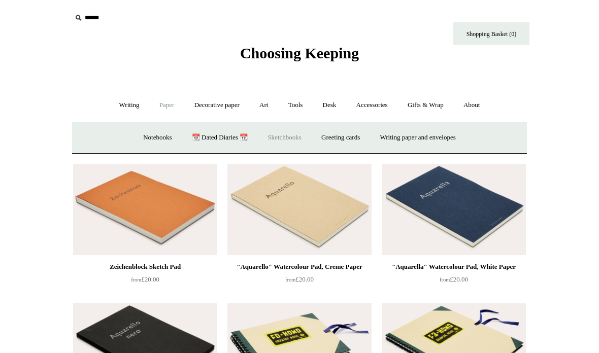
click at [284, 136] on link "Sketchbooks +" at bounding box center [285, 137] width 52 height 27
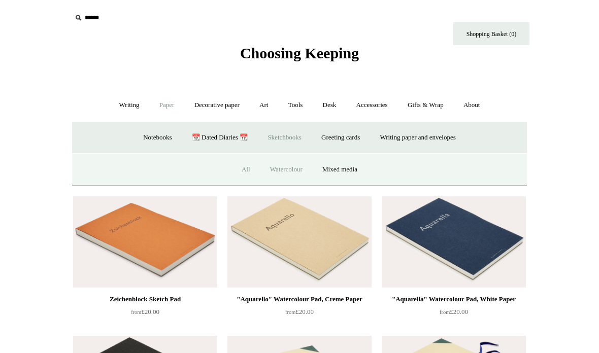
click at [296, 168] on link "Watercolour" at bounding box center [286, 169] width 51 height 27
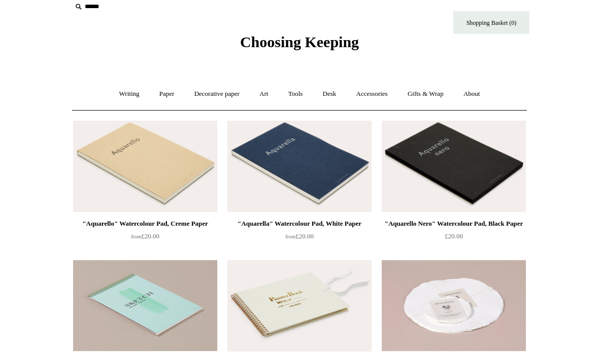
scroll to position [12, 0]
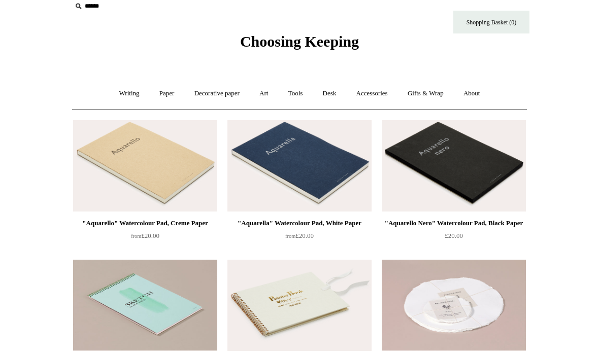
click at [506, 227] on div ""Aquarello Nero" Watercolour Pad, Black Paper" at bounding box center [453, 223] width 139 height 12
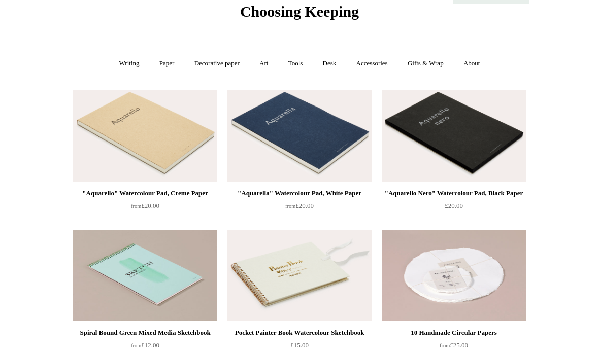
scroll to position [0, 0]
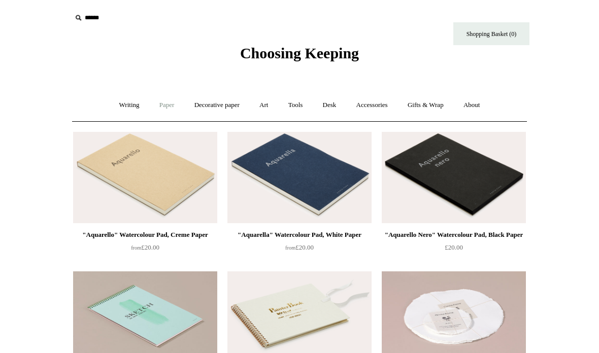
click at [162, 101] on link "Paper +" at bounding box center [167, 105] width 34 height 27
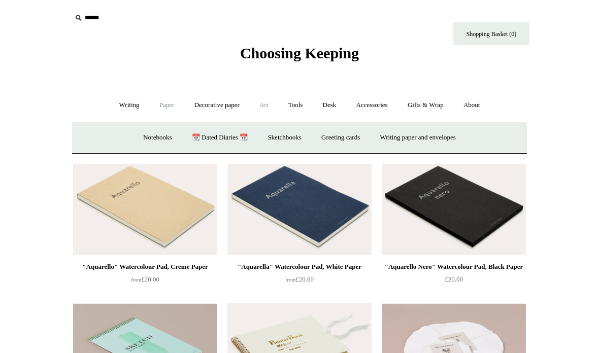
click at [269, 105] on link "Art +" at bounding box center [263, 105] width 27 height 27
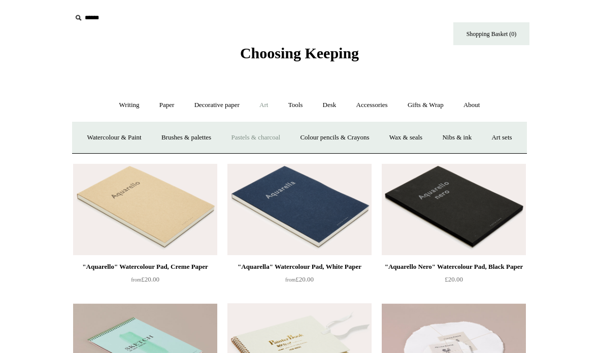
click at [288, 137] on link "Pastels & charcoal" at bounding box center [256, 137] width 68 height 27
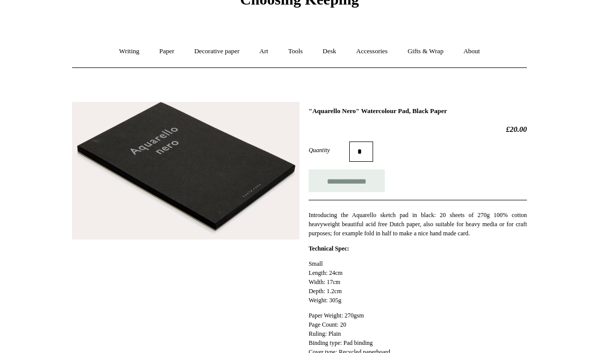
scroll to position [74, 0]
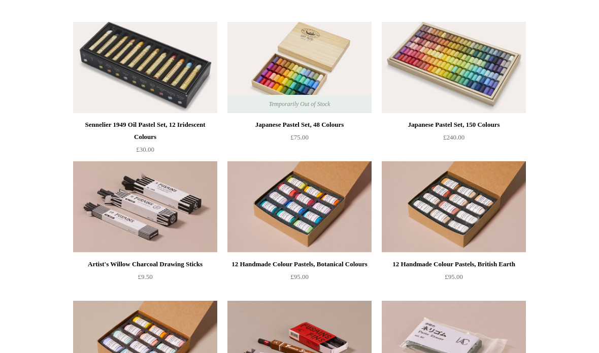
scroll to position [260, 0]
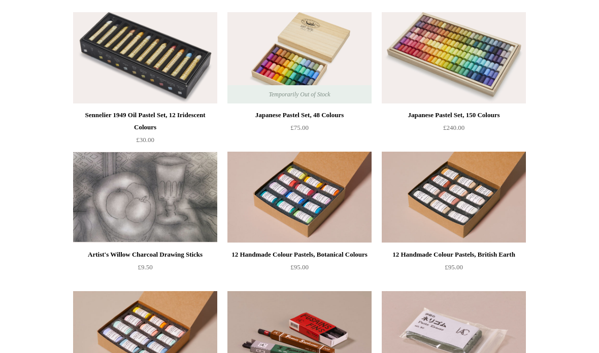
click at [176, 188] on img at bounding box center [145, 197] width 144 height 91
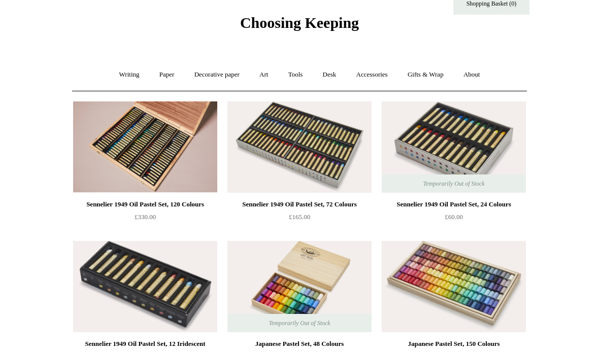
scroll to position [33, 0]
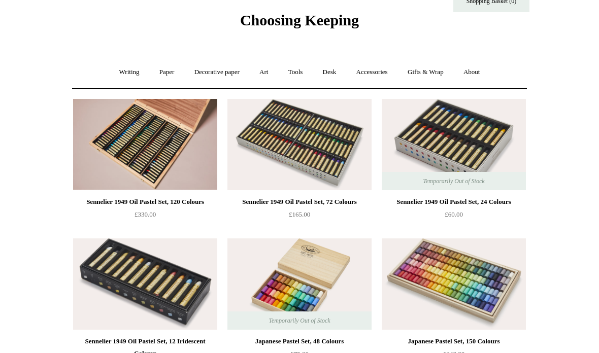
click at [193, 313] on img at bounding box center [145, 284] width 144 height 91
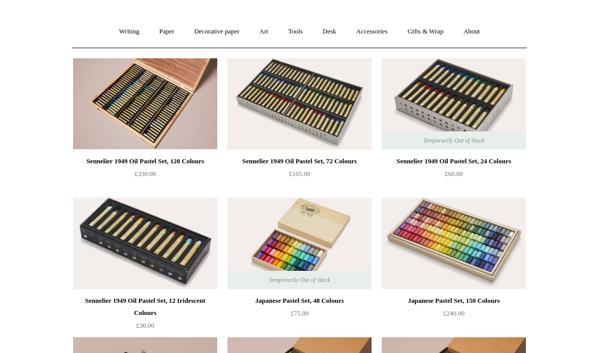
click at [340, 238] on img at bounding box center [300, 243] width 144 height 91
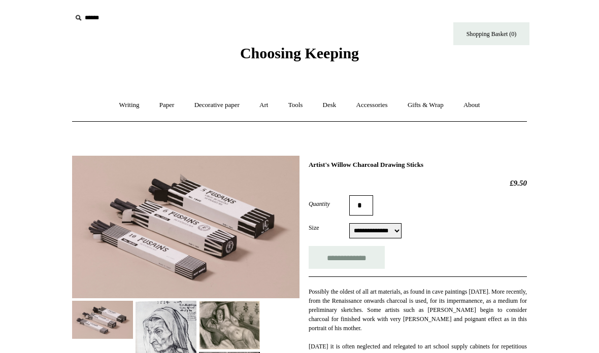
select select "**********"
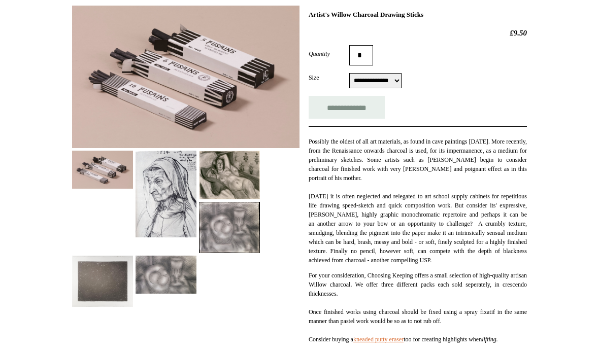
scroll to position [150, 0]
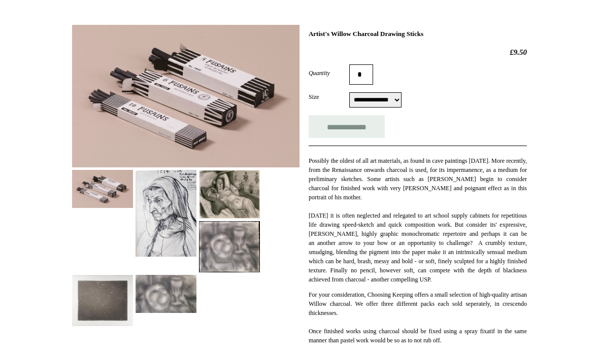
click at [181, 234] on img at bounding box center [166, 214] width 61 height 87
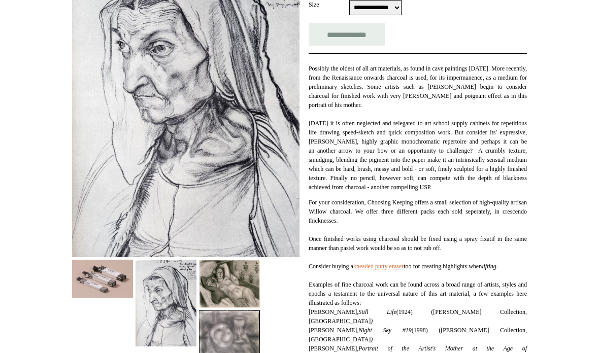
scroll to position [226, 0]
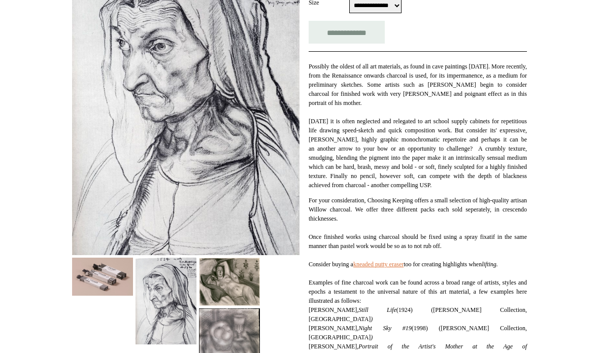
click at [219, 285] on img at bounding box center [229, 282] width 61 height 49
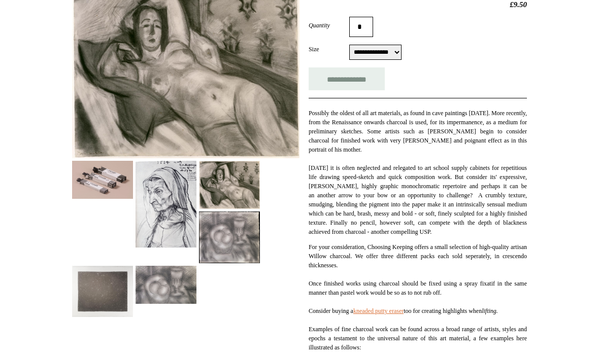
scroll to position [180, 0]
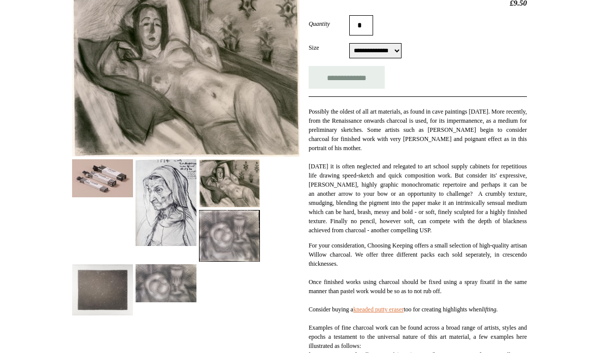
click at [221, 250] on img at bounding box center [229, 235] width 61 height 51
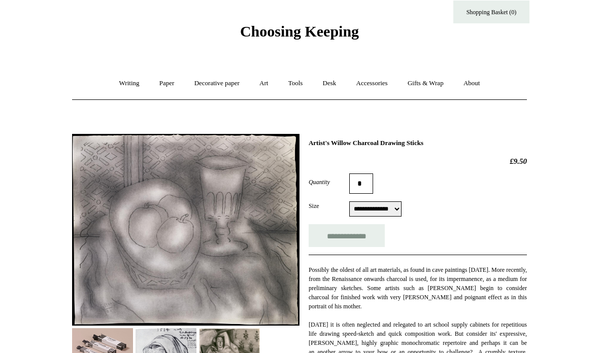
scroll to position [22, 0]
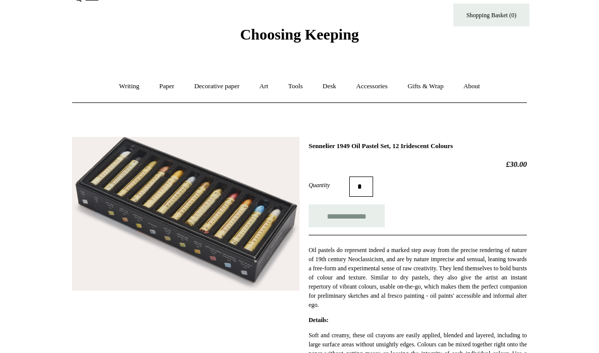
scroll to position [13, 0]
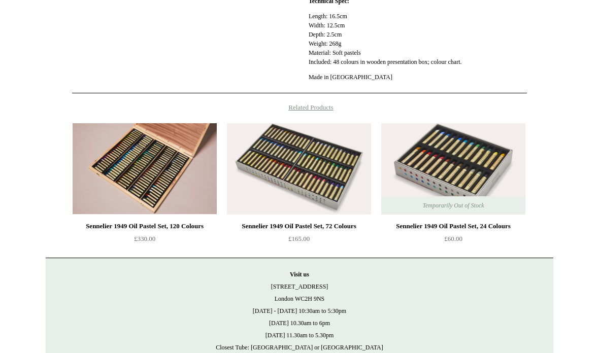
scroll to position [535, 0]
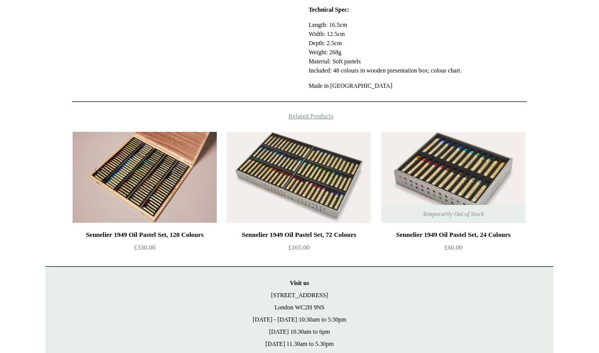
click at [191, 241] on div "Sennelier 1949 Oil Pastel Set, 120 Colours" at bounding box center [144, 235] width 139 height 12
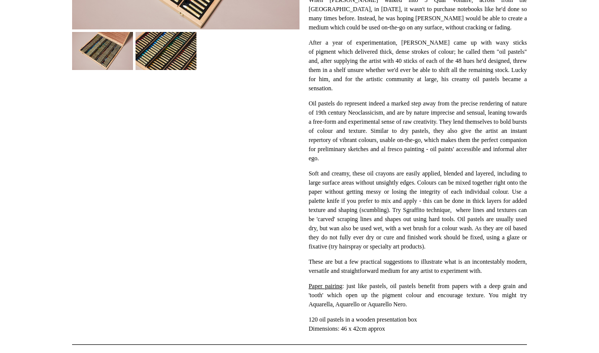
scroll to position [271, 0]
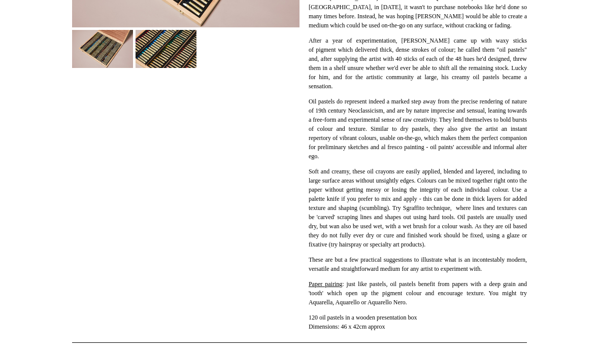
click at [340, 288] on div "When [PERSON_NAME] walked into 3 Quai Voltaire, across from the [GEOGRAPHIC_DAT…" at bounding box center [418, 157] width 218 height 349
click at [336, 288] on span "Paper pairing" at bounding box center [326, 284] width 34 height 7
click at [340, 288] on span "Paper pairing" at bounding box center [326, 284] width 34 height 7
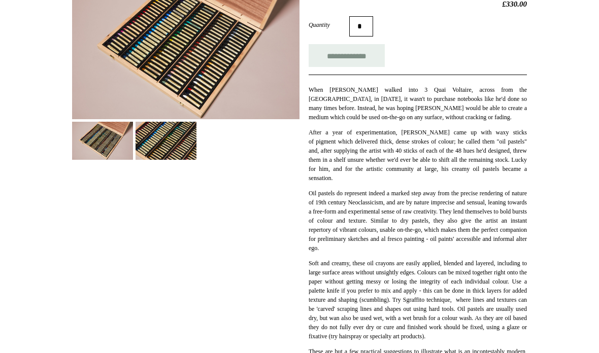
scroll to position [118, 0]
